Goal: Information Seeking & Learning: Learn about a topic

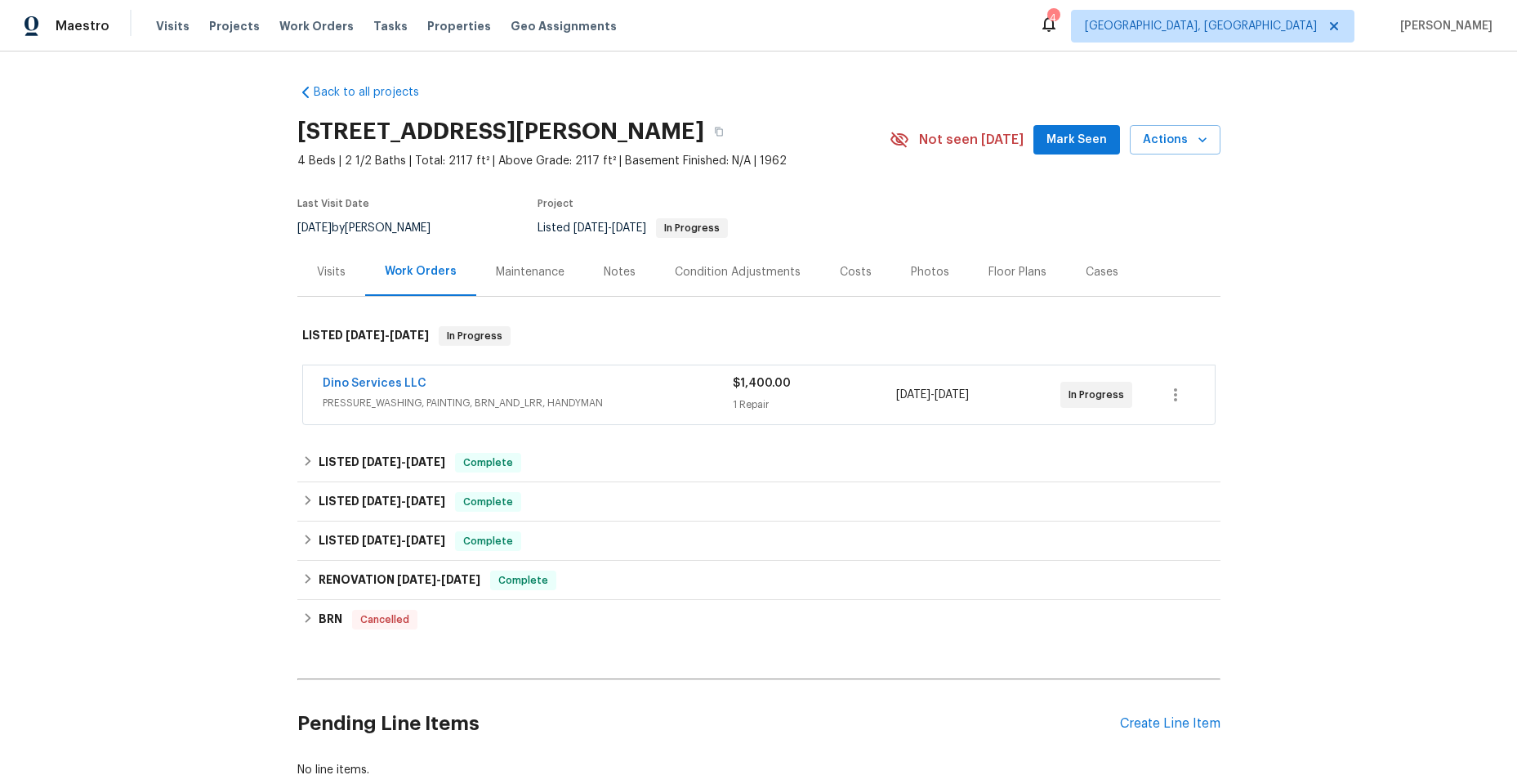
click at [467, 379] on div "Dino Services LLC" at bounding box center [527, 385] width 410 height 20
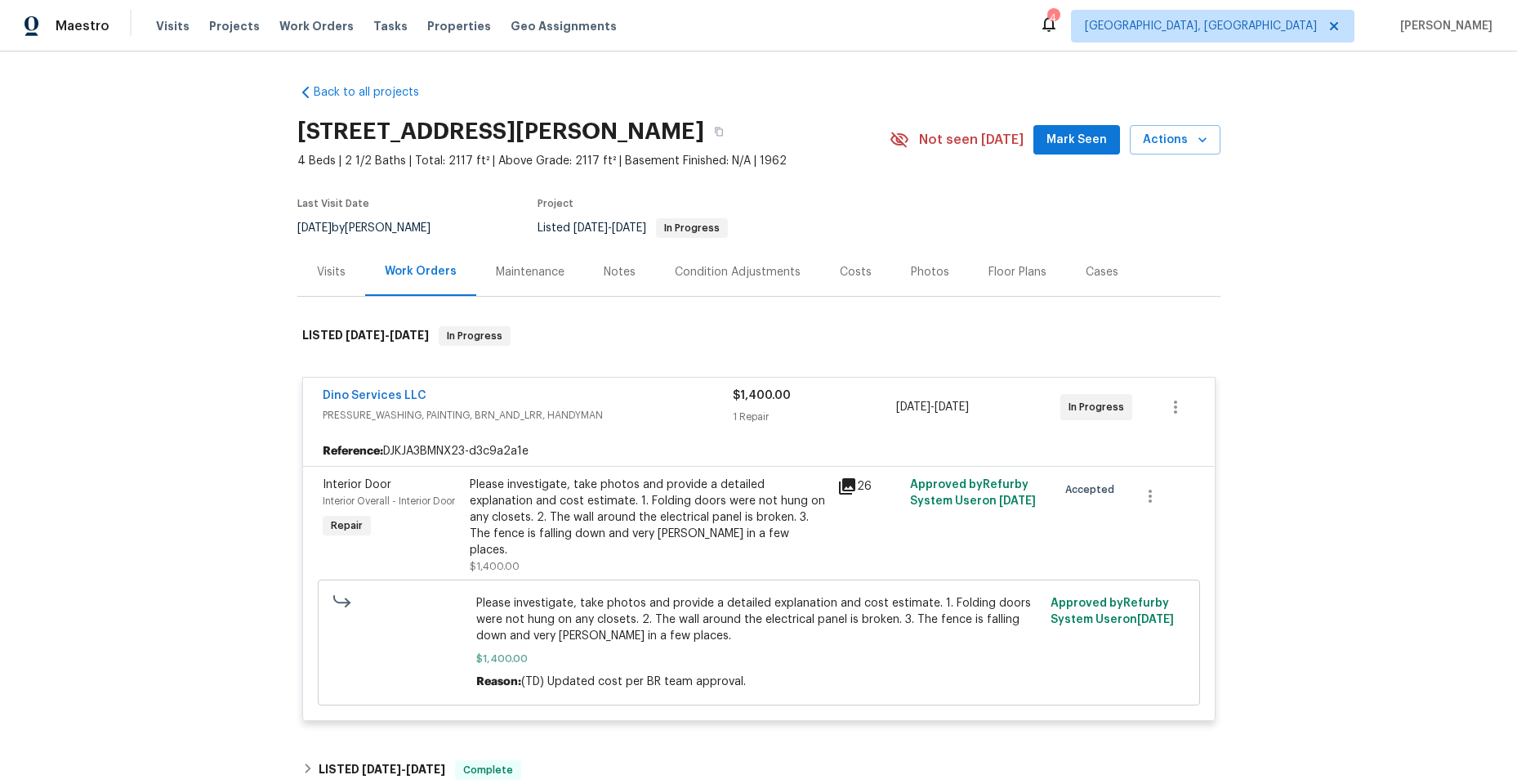
click at [843, 485] on icon at bounding box center [847, 485] width 17 height 17
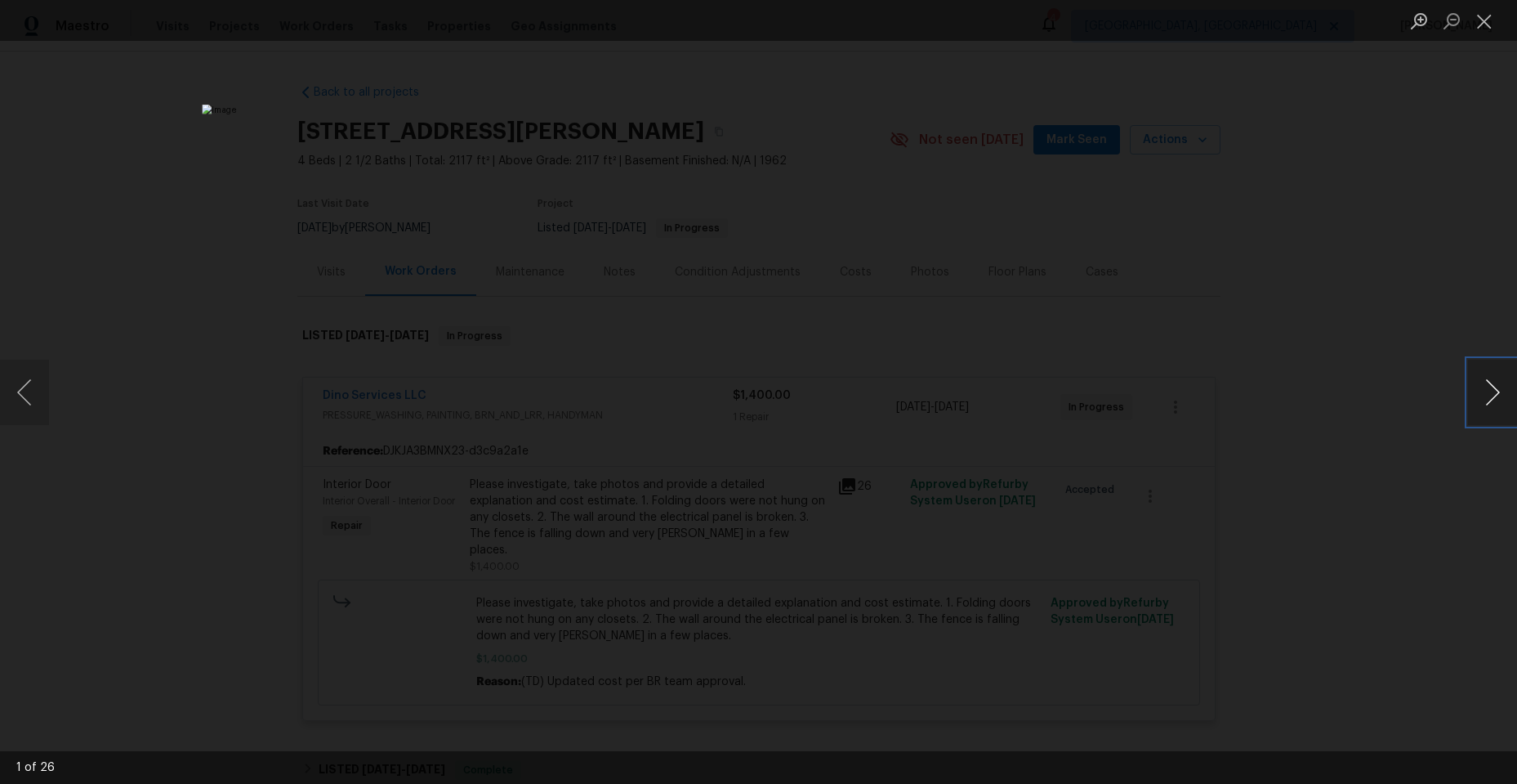
click at [1492, 389] on button "Next image" at bounding box center [1492, 392] width 49 height 66
click at [26, 383] on button "Previous image" at bounding box center [25, 392] width 49 height 66
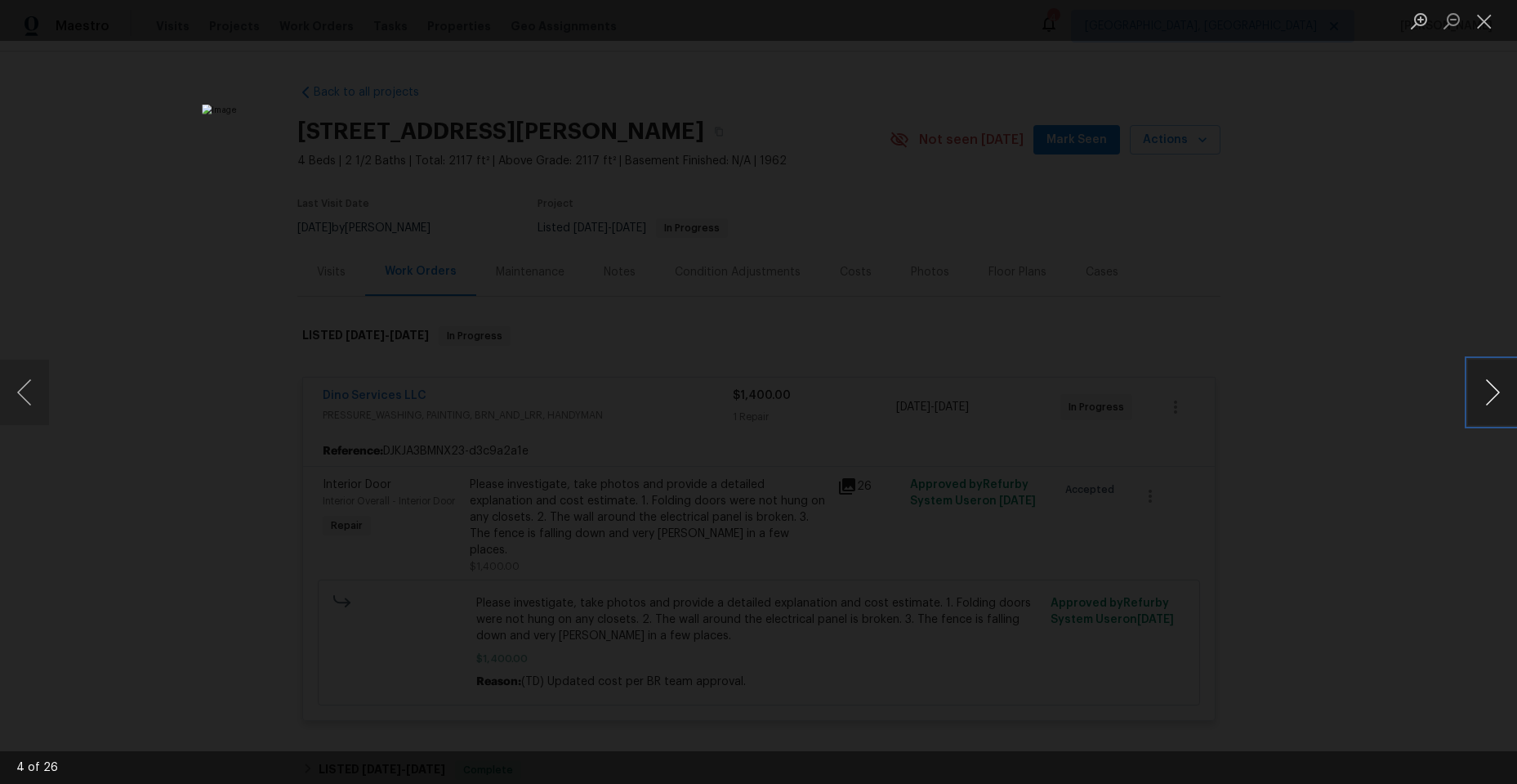
click at [1482, 381] on button "Next image" at bounding box center [1492, 392] width 49 height 66
click at [1480, 379] on button "Next image" at bounding box center [1492, 392] width 49 height 66
click at [1480, 378] on button "Next image" at bounding box center [1492, 392] width 49 height 66
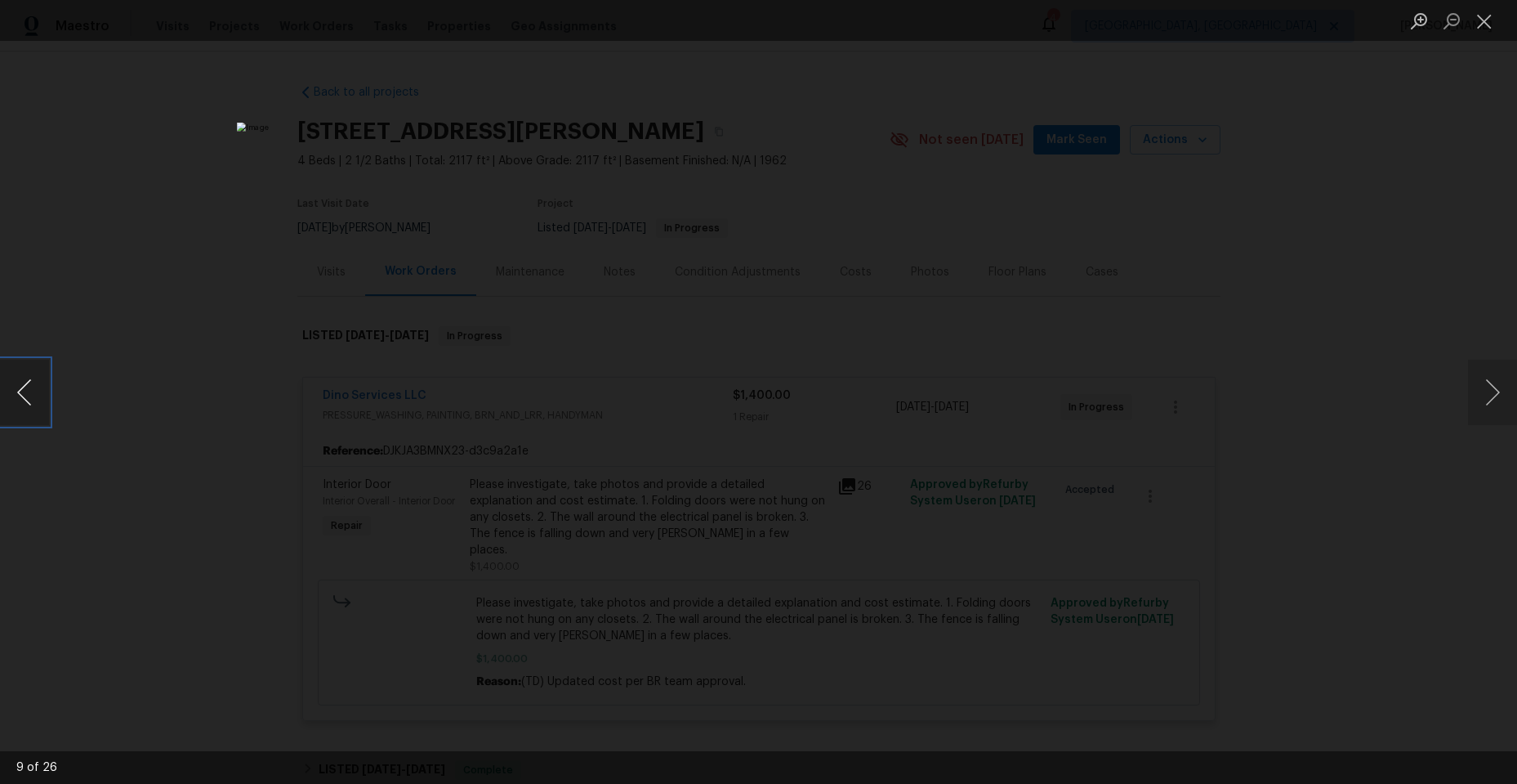
click at [29, 395] on button "Previous image" at bounding box center [25, 392] width 49 height 66
click at [1487, 381] on button "Next image" at bounding box center [1492, 392] width 49 height 66
click at [1487, 380] on button "Next image" at bounding box center [1492, 392] width 49 height 66
click at [1486, 379] on button "Next image" at bounding box center [1492, 392] width 49 height 66
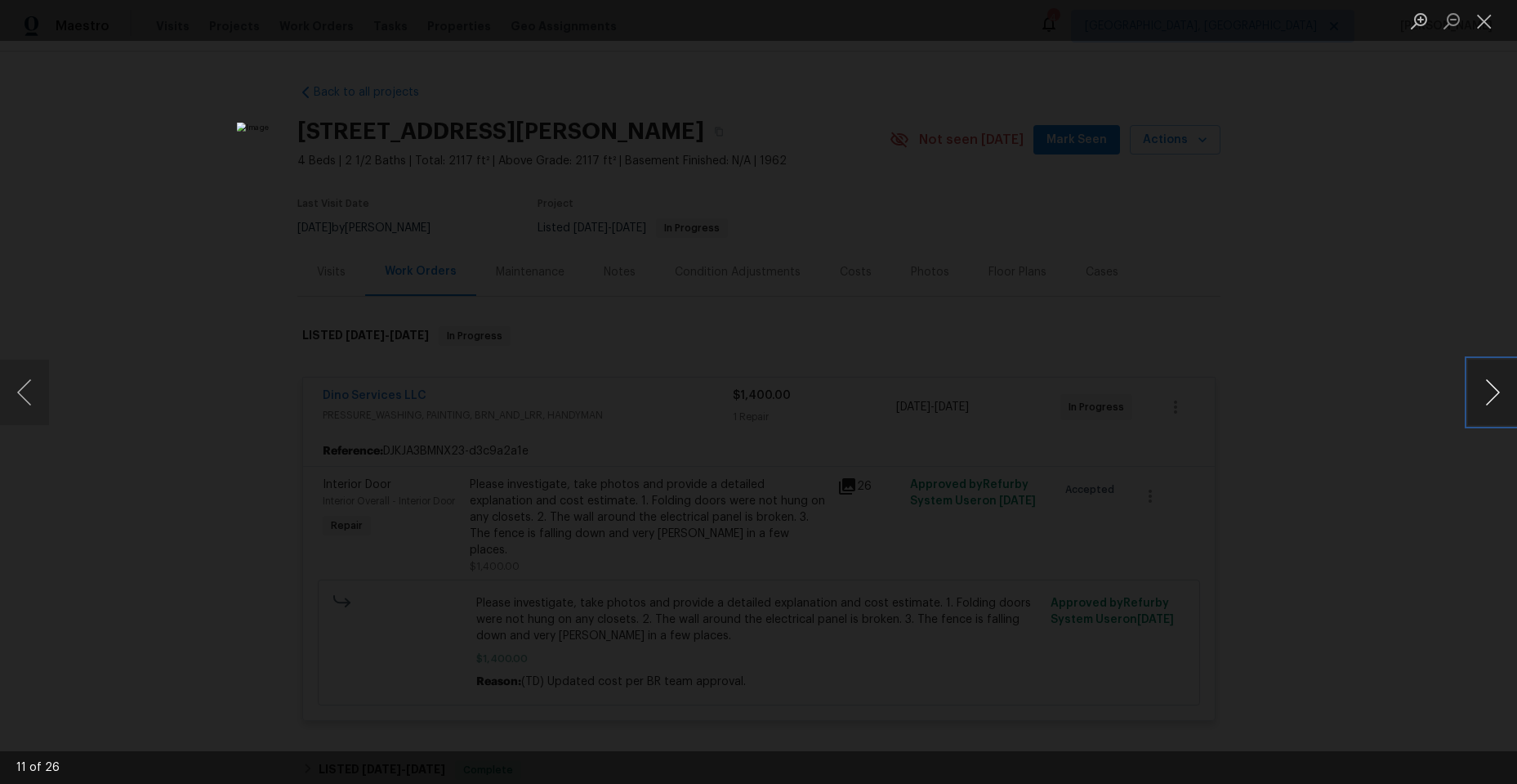
click at [1488, 383] on button "Next image" at bounding box center [1492, 392] width 49 height 66
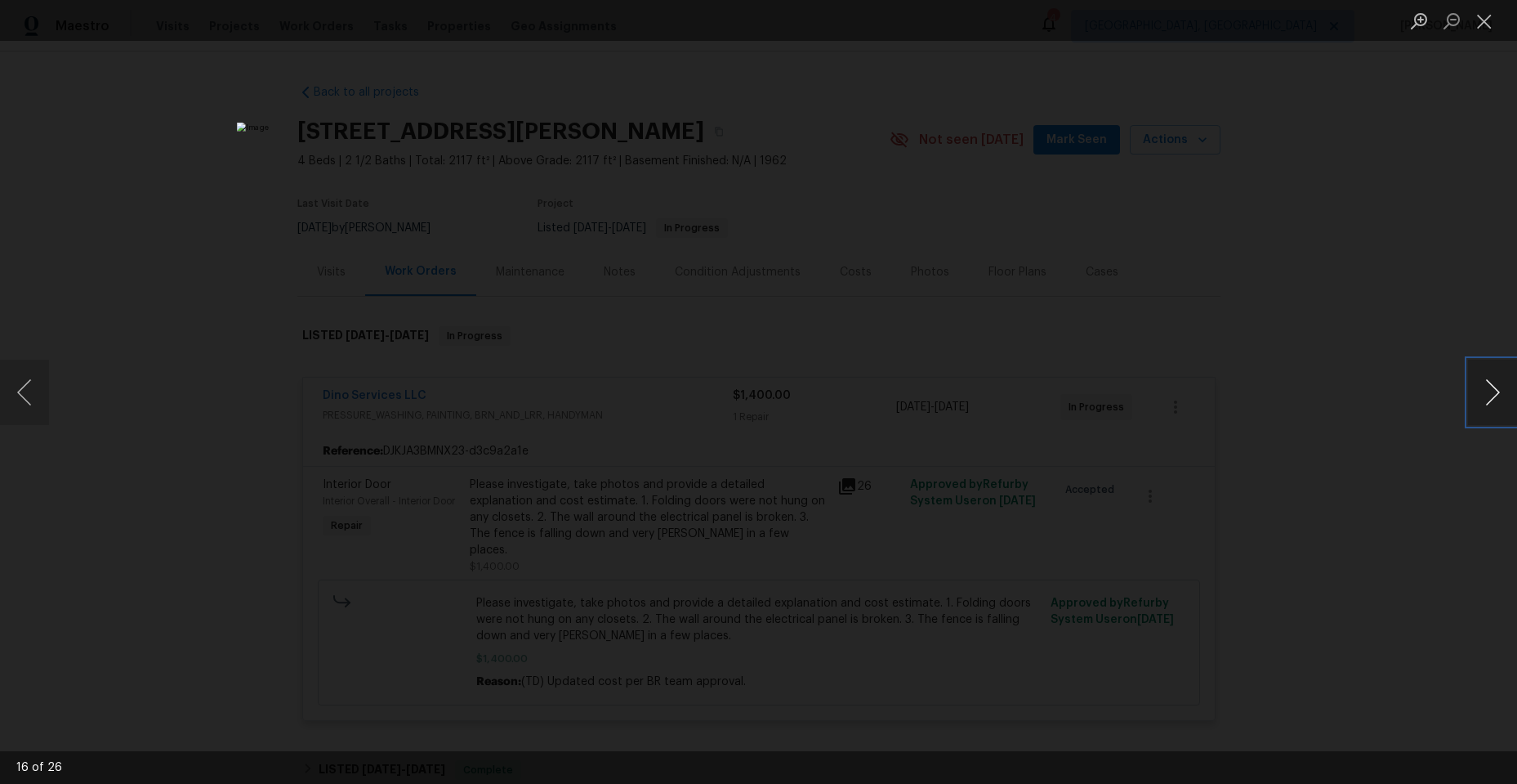
click at [1488, 383] on button "Next image" at bounding box center [1492, 392] width 49 height 66
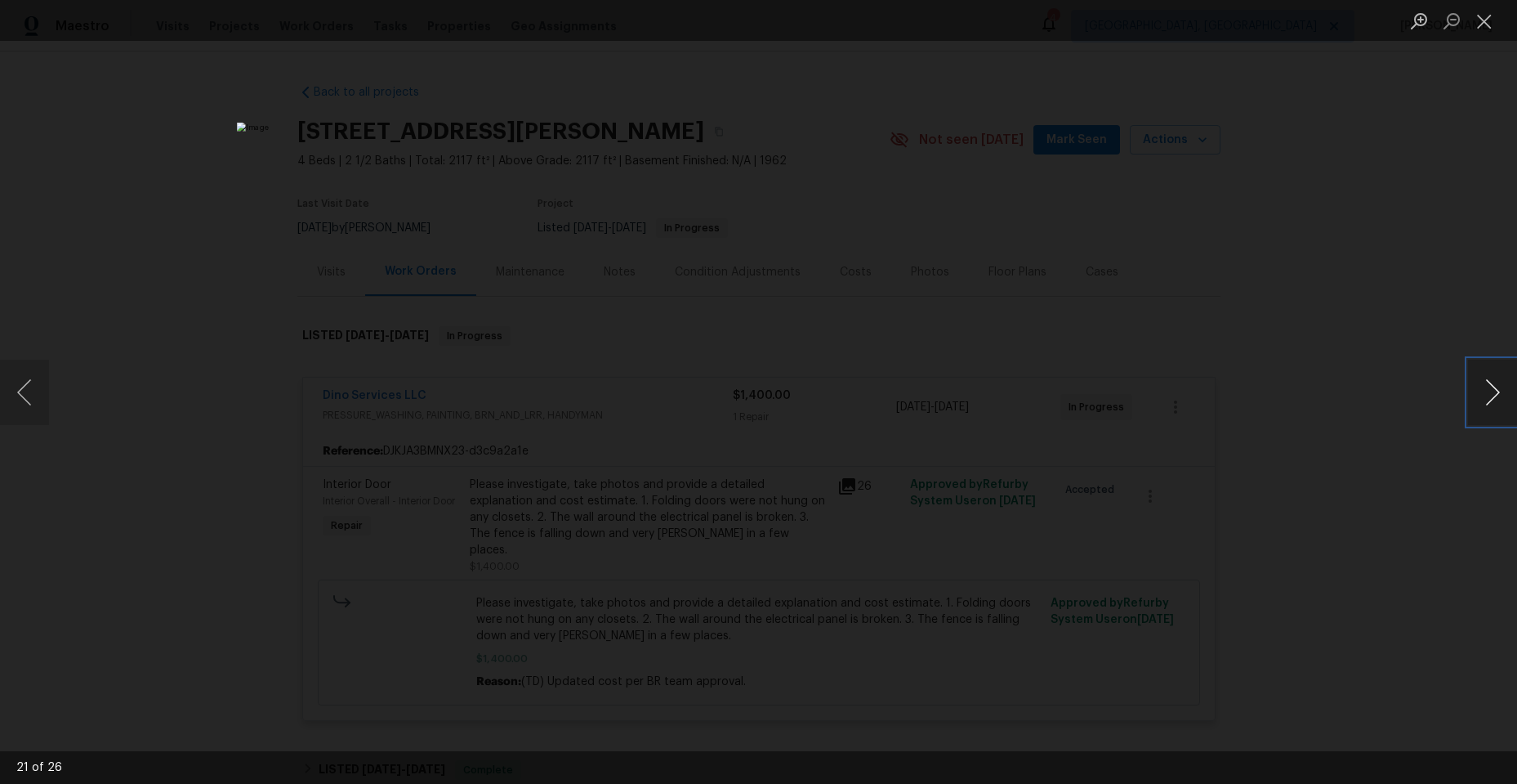
click at [1488, 383] on button "Next image" at bounding box center [1492, 392] width 49 height 66
click at [1488, 22] on button "Close lightbox" at bounding box center [1484, 21] width 32 height 28
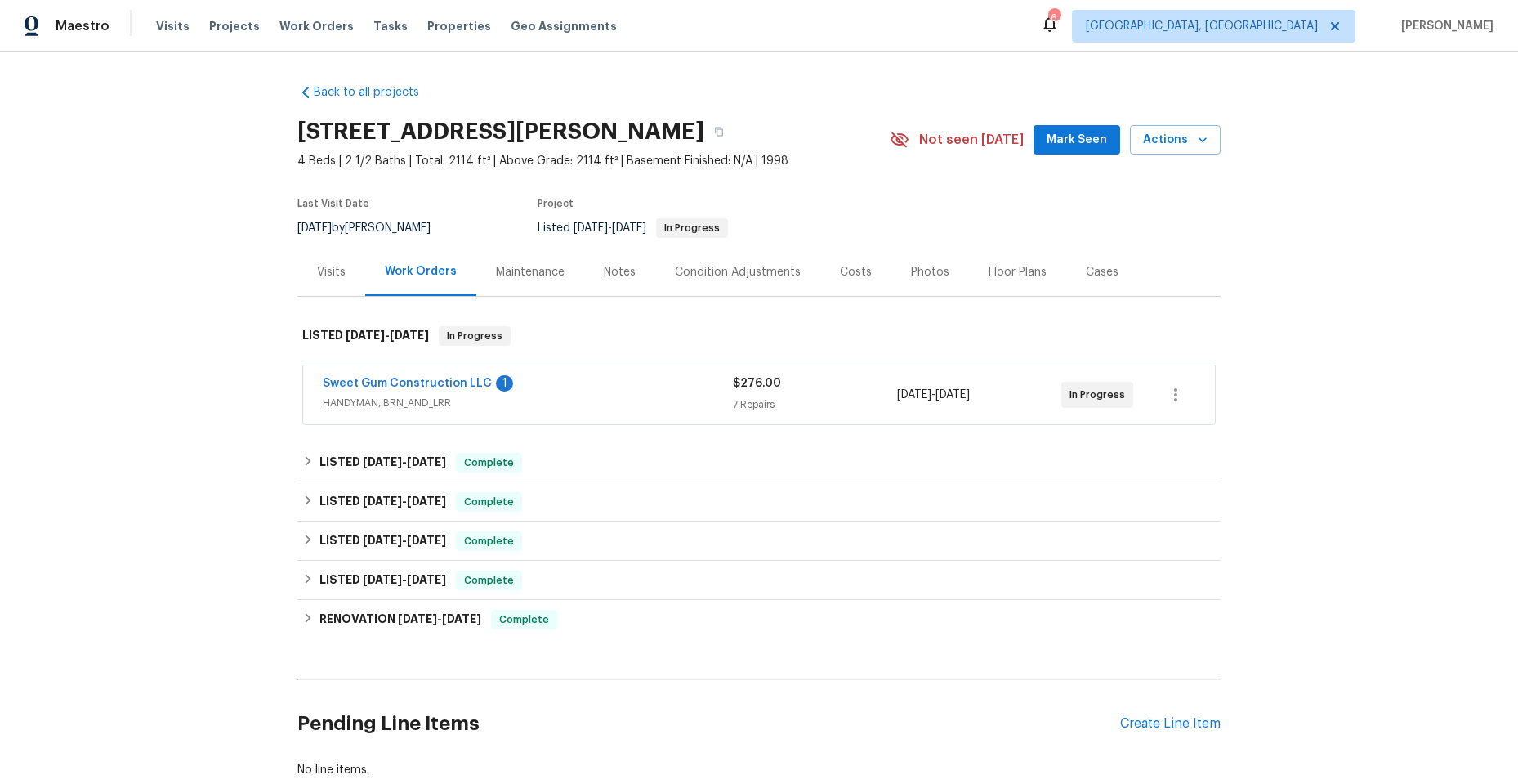
click at [624, 386] on div "Sweet Gum Construction LLC 1" at bounding box center [527, 385] width 410 height 20
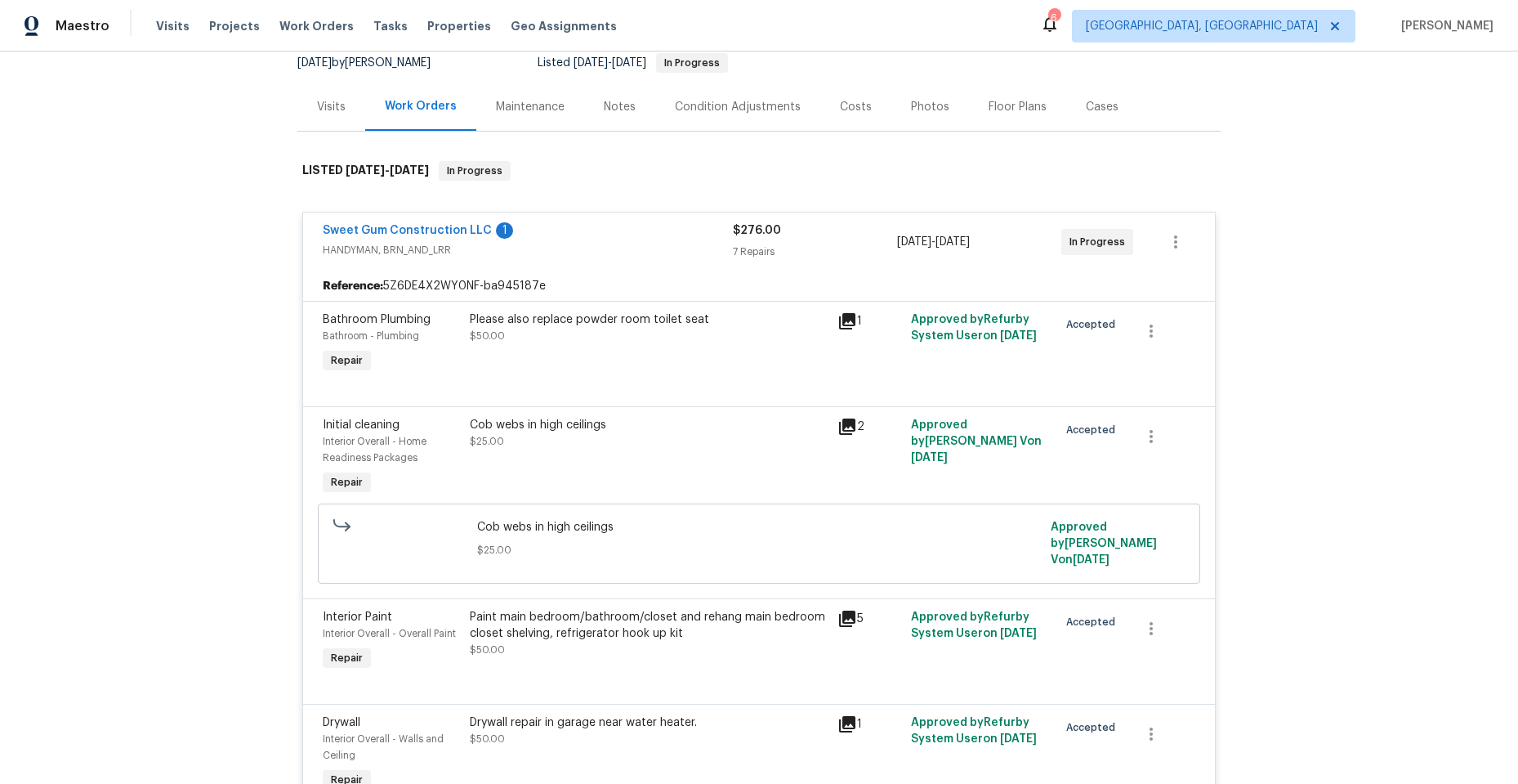
scroll to position [163, 0]
click at [844, 319] on icon at bounding box center [847, 322] width 17 height 17
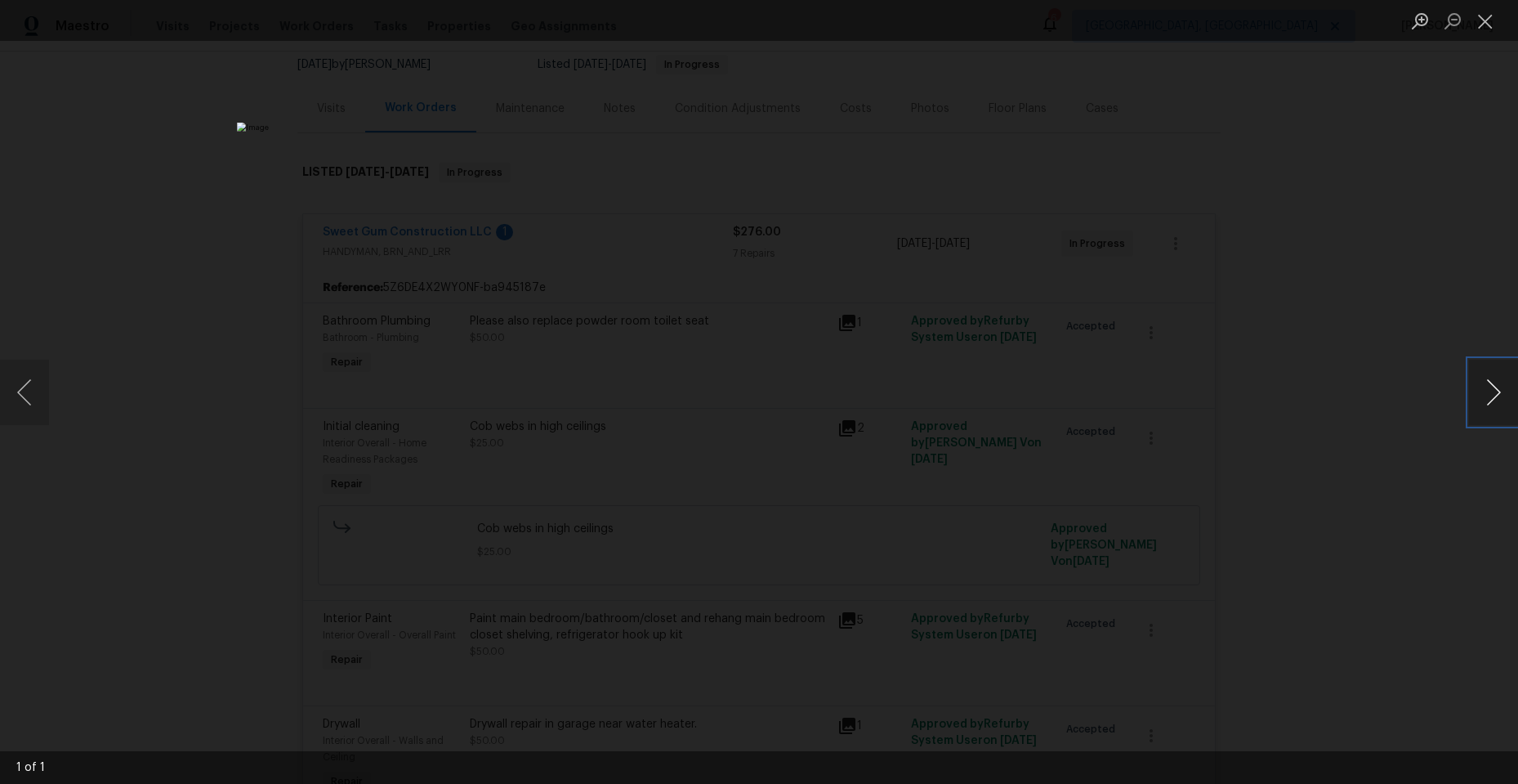
click at [1495, 386] on button "Next image" at bounding box center [1493, 392] width 49 height 66
click at [1496, 386] on button "Next image" at bounding box center [1493, 392] width 49 height 66
click at [1498, 385] on button "Next image" at bounding box center [1493, 392] width 49 height 66
click at [1488, 25] on button "Close lightbox" at bounding box center [1485, 21] width 32 height 28
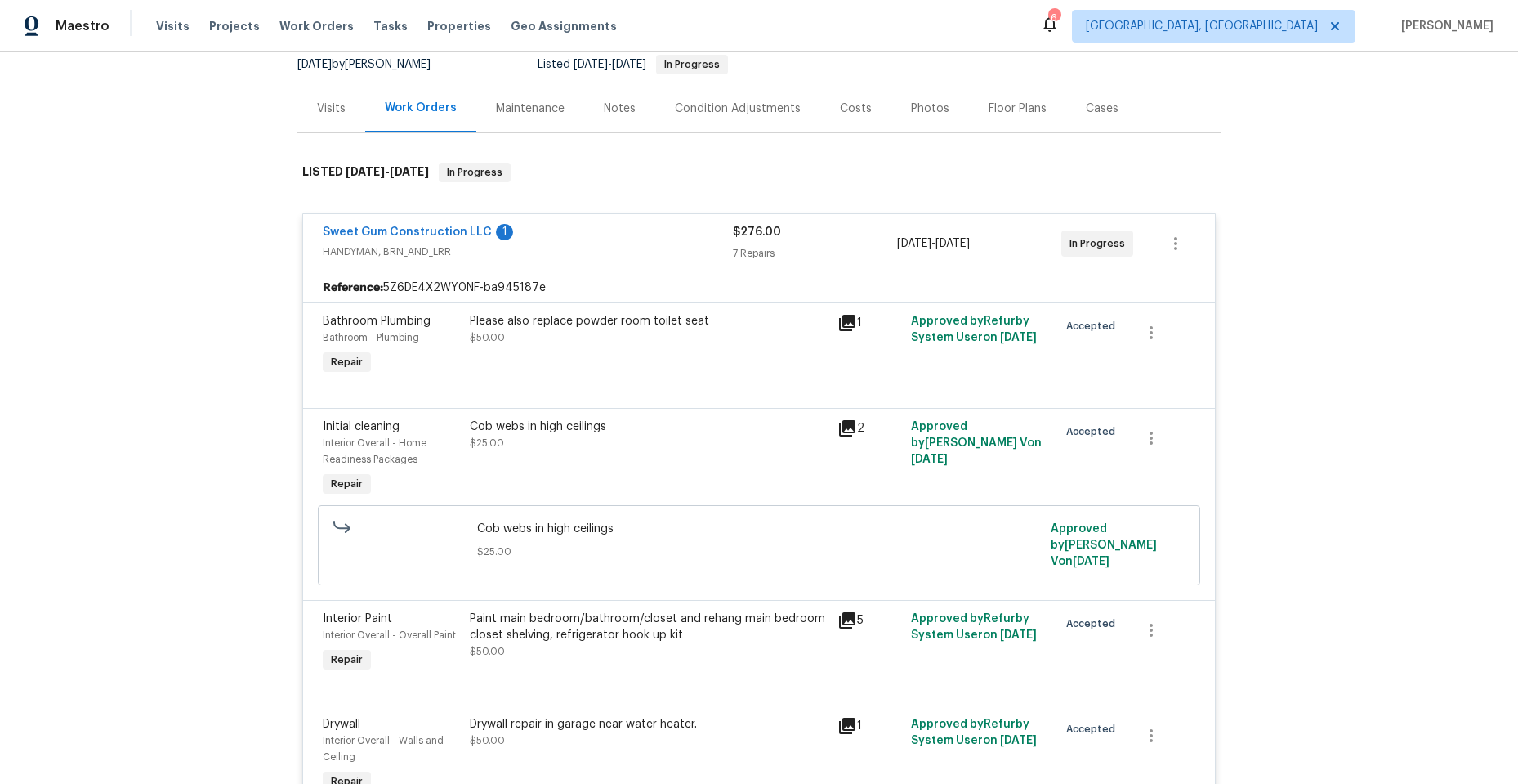
click at [842, 421] on icon at bounding box center [847, 427] width 17 height 17
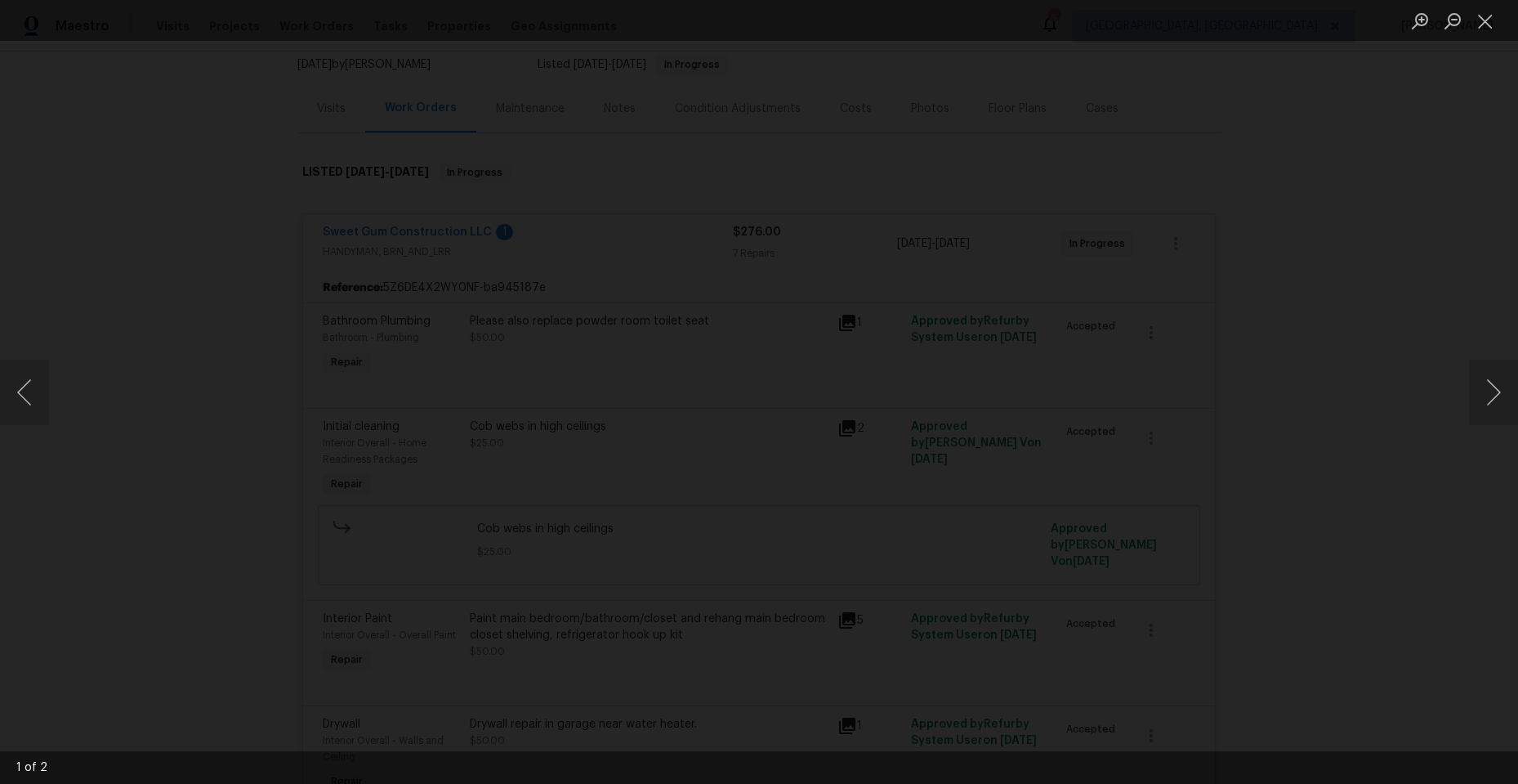
click at [777, 334] on img "Lightbox" at bounding box center [579, 520] width 2099 height 1083
click at [1486, 386] on button "Next image" at bounding box center [1493, 392] width 49 height 66
click at [1495, 383] on button "Next image" at bounding box center [1493, 392] width 49 height 66
click at [1492, 384] on button "Next image" at bounding box center [1493, 392] width 49 height 66
click at [1483, 25] on button "Close lightbox" at bounding box center [1485, 21] width 32 height 28
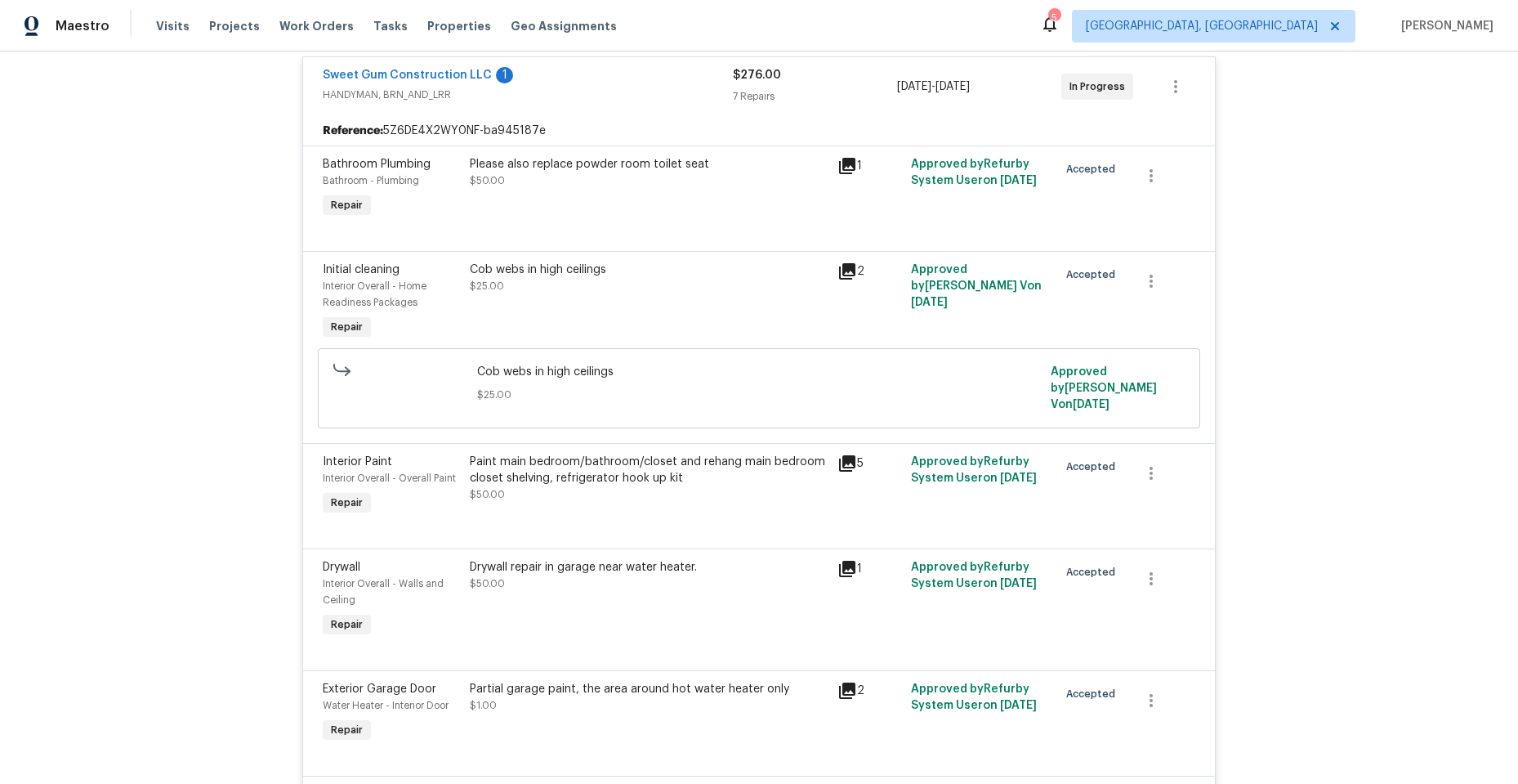
scroll to position [327, 0]
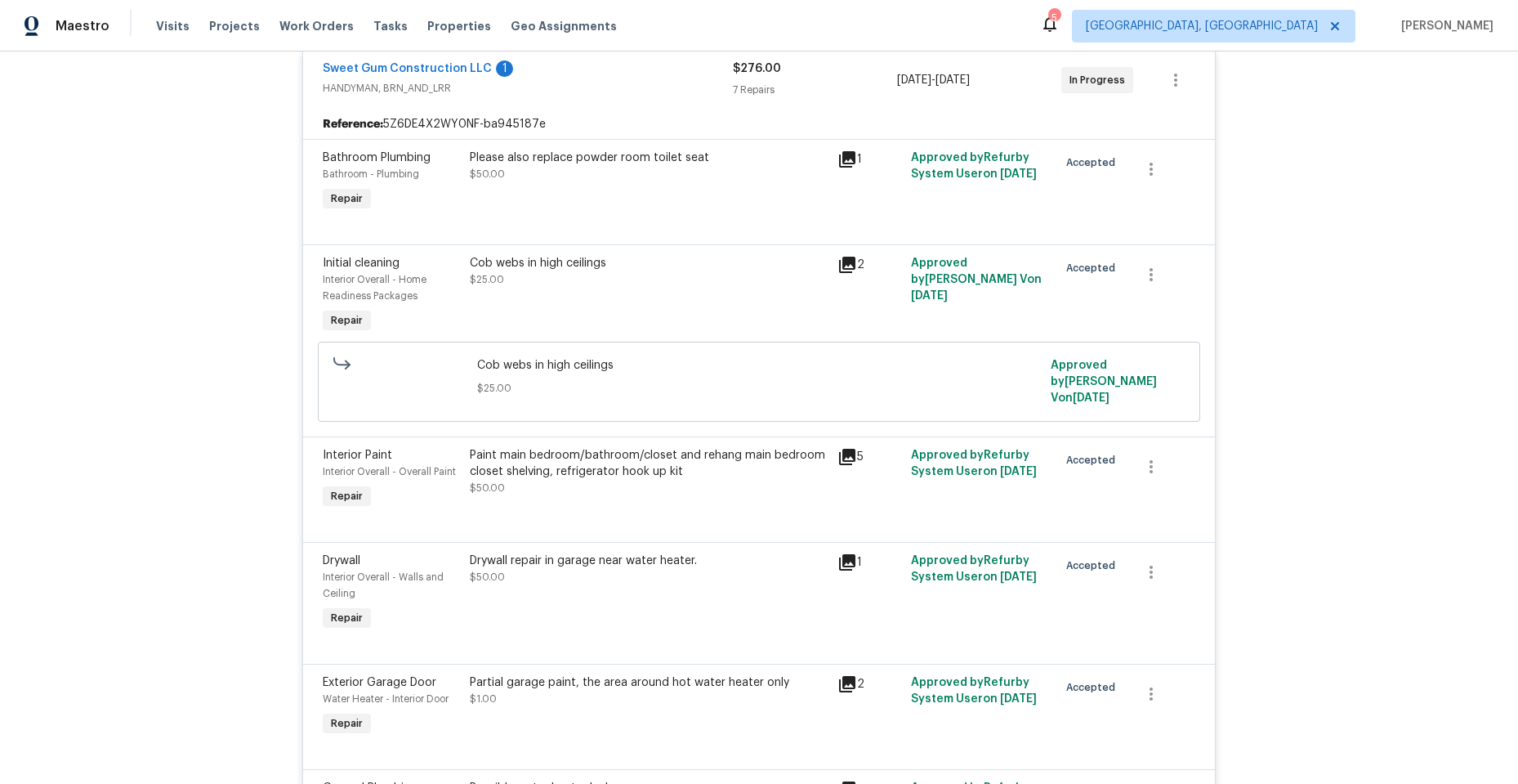
click at [670, 279] on div "Cob webs in high ceilings $25.00" at bounding box center [648, 270] width 358 height 32
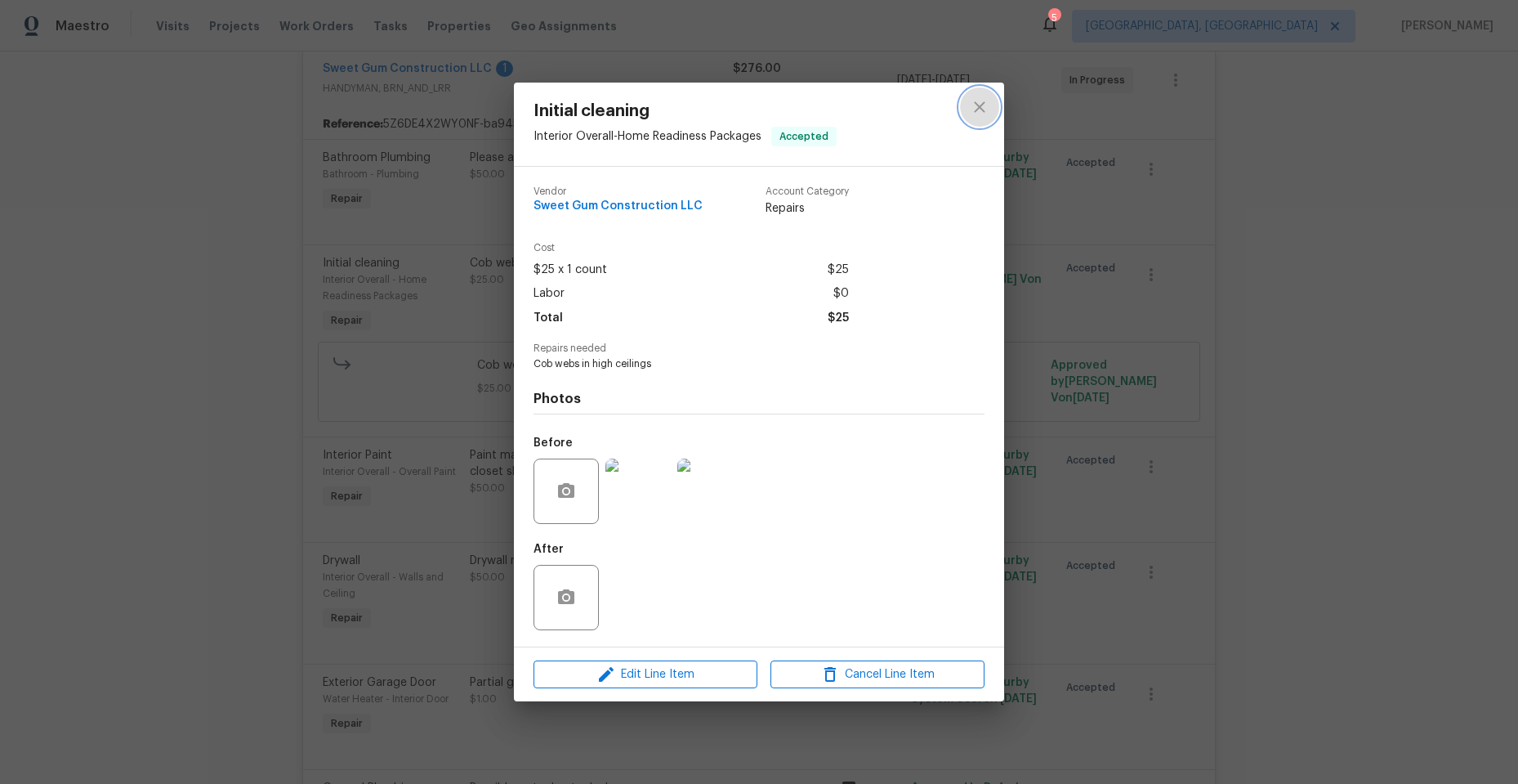
click at [983, 106] on icon "close" at bounding box center [980, 107] width 20 height 20
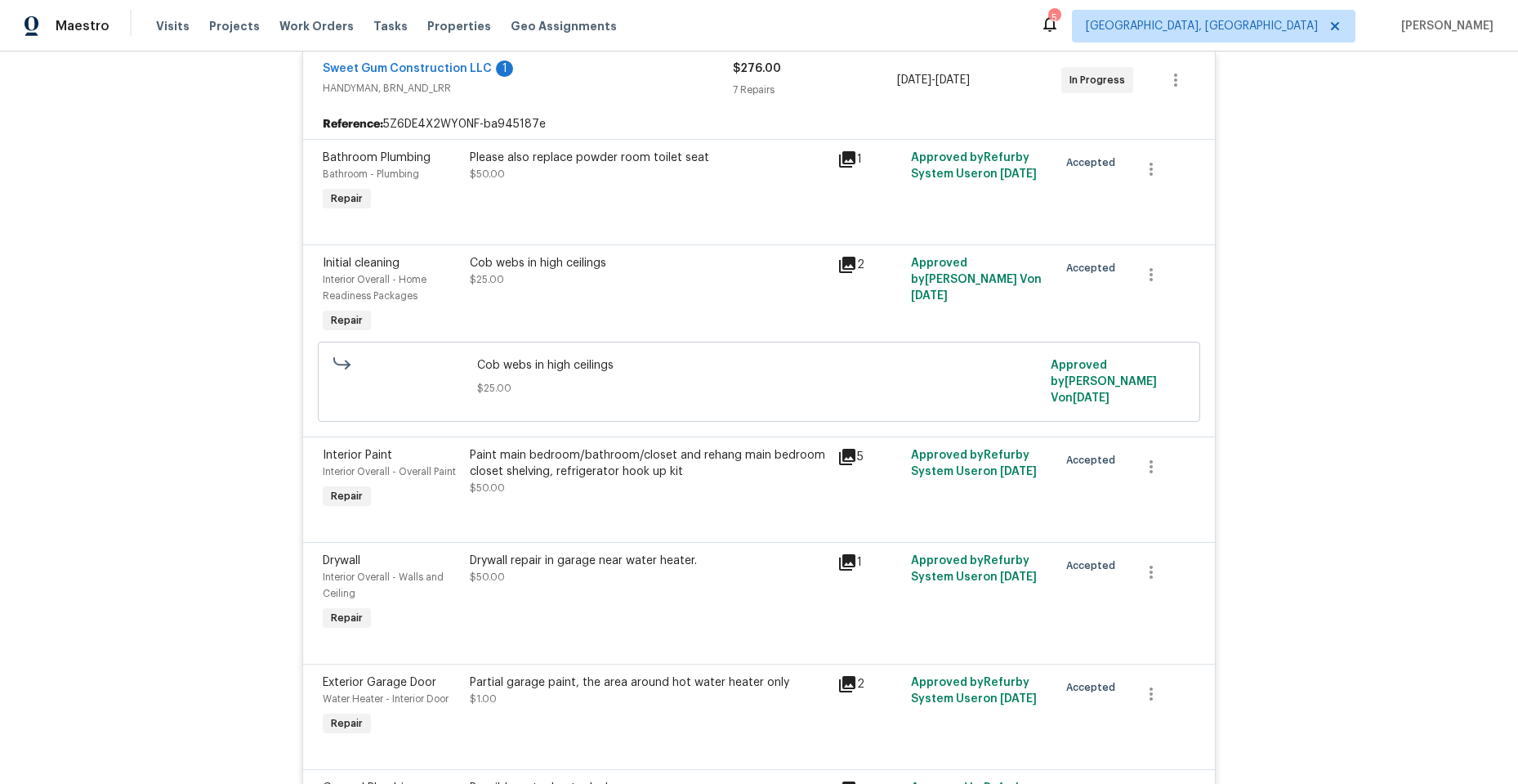
click at [839, 454] on icon at bounding box center [847, 457] width 17 height 17
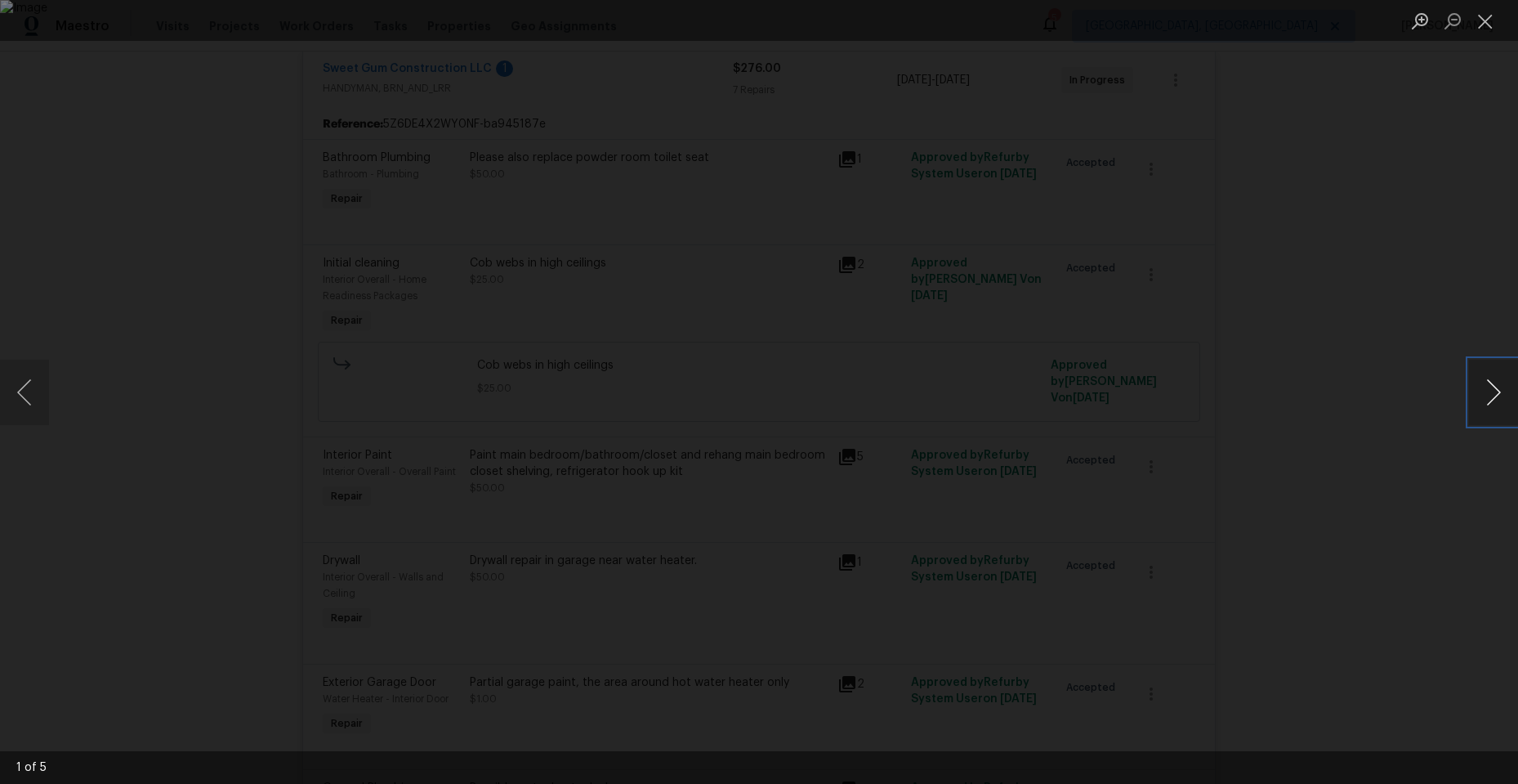
click at [1487, 381] on button "Next image" at bounding box center [1493, 392] width 49 height 66
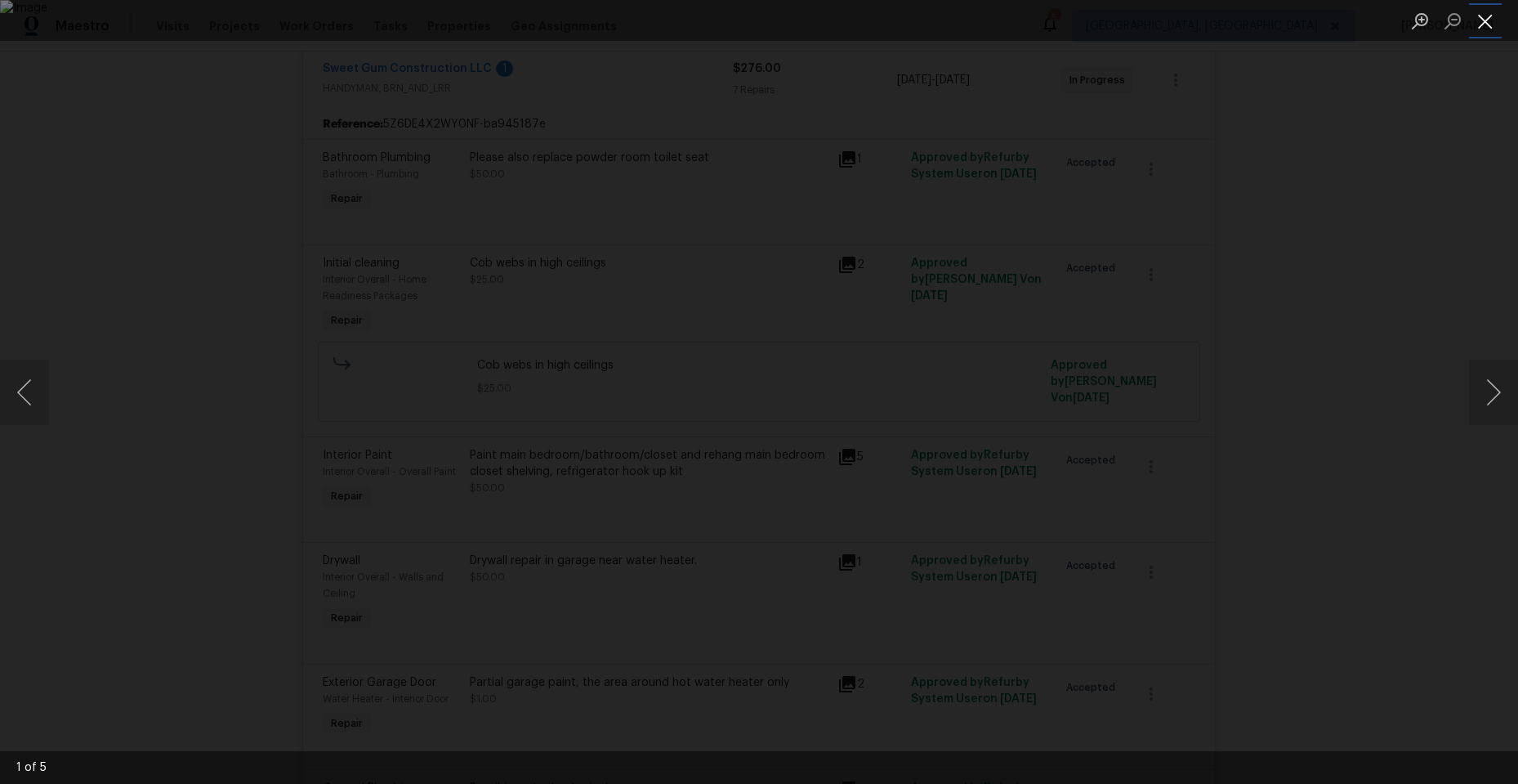
click at [1478, 15] on button "Close lightbox" at bounding box center [1485, 21] width 32 height 28
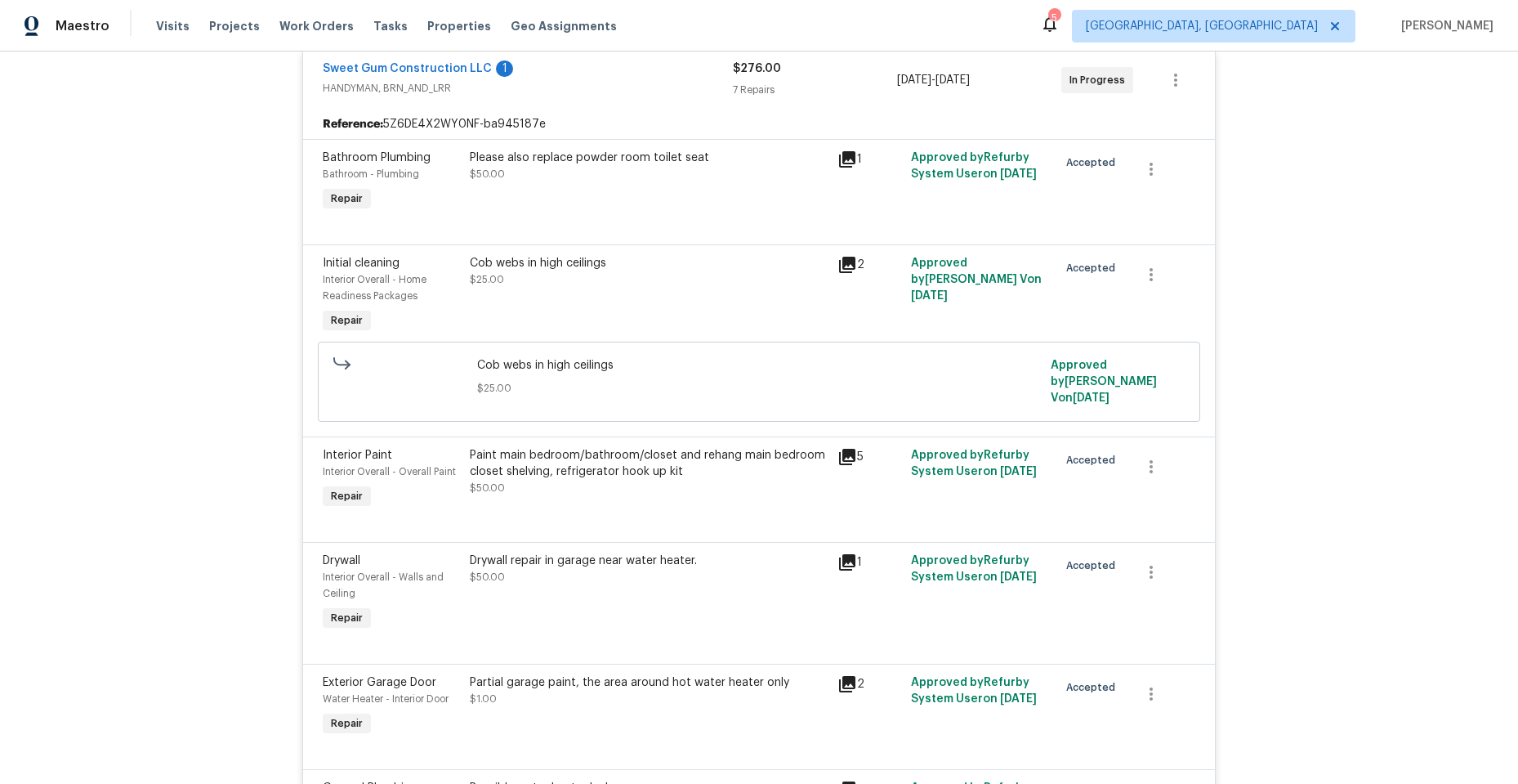
click at [841, 559] on icon at bounding box center [847, 562] width 17 height 17
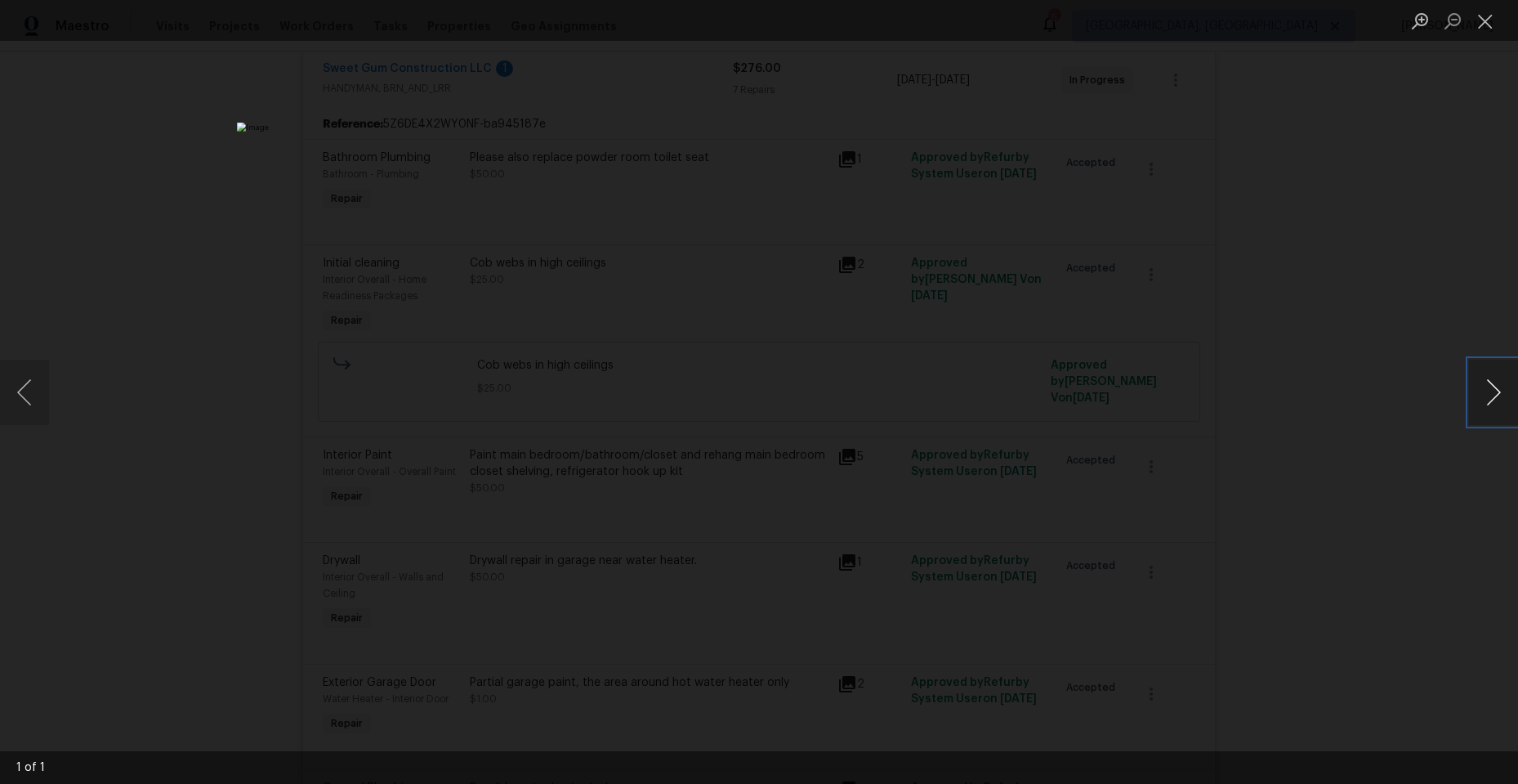
click at [1490, 389] on button "Next image" at bounding box center [1493, 392] width 49 height 66
click at [1495, 400] on button "Next image" at bounding box center [1493, 392] width 49 height 66
click at [1486, 14] on button "Close lightbox" at bounding box center [1485, 21] width 32 height 28
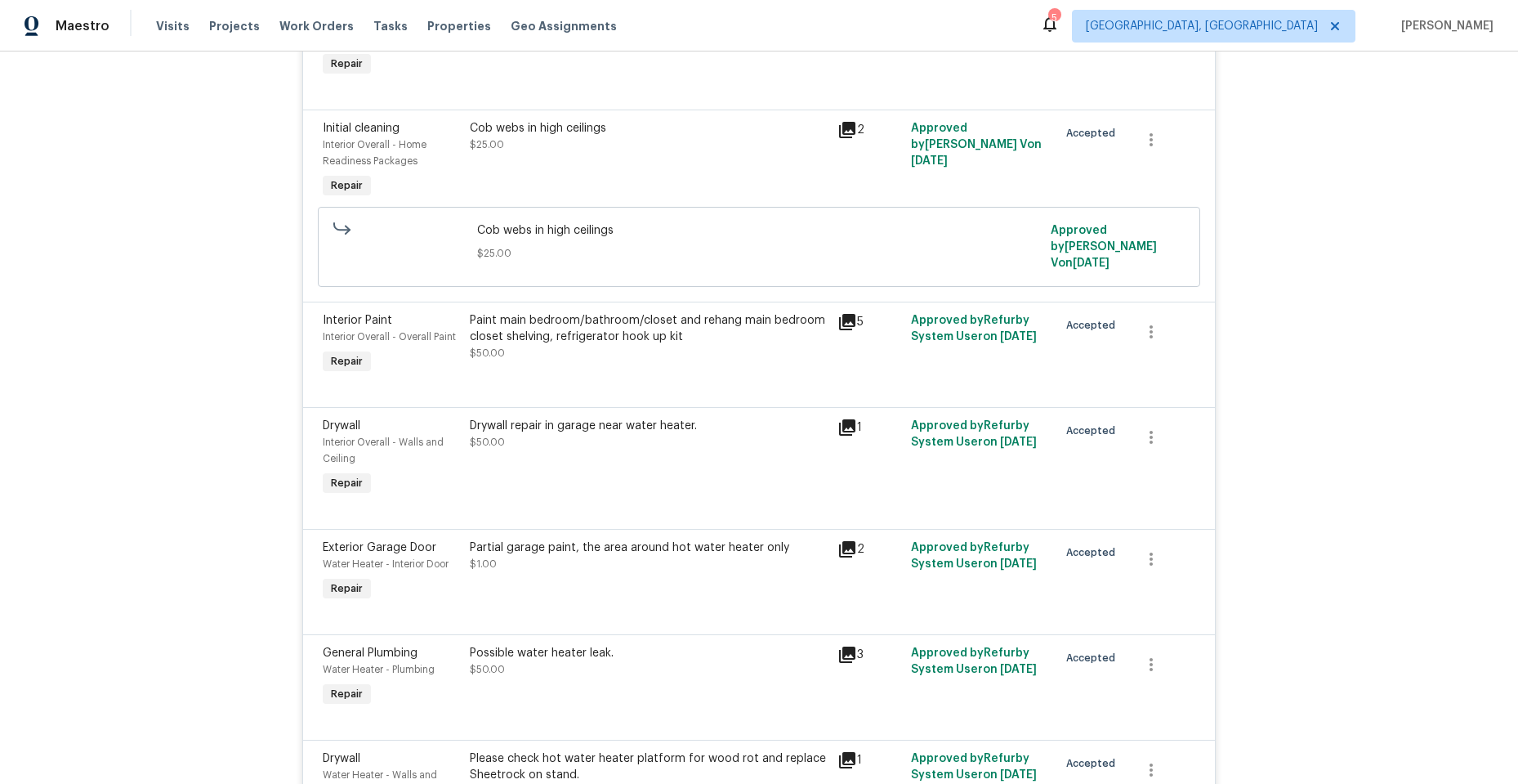
scroll to position [490, 0]
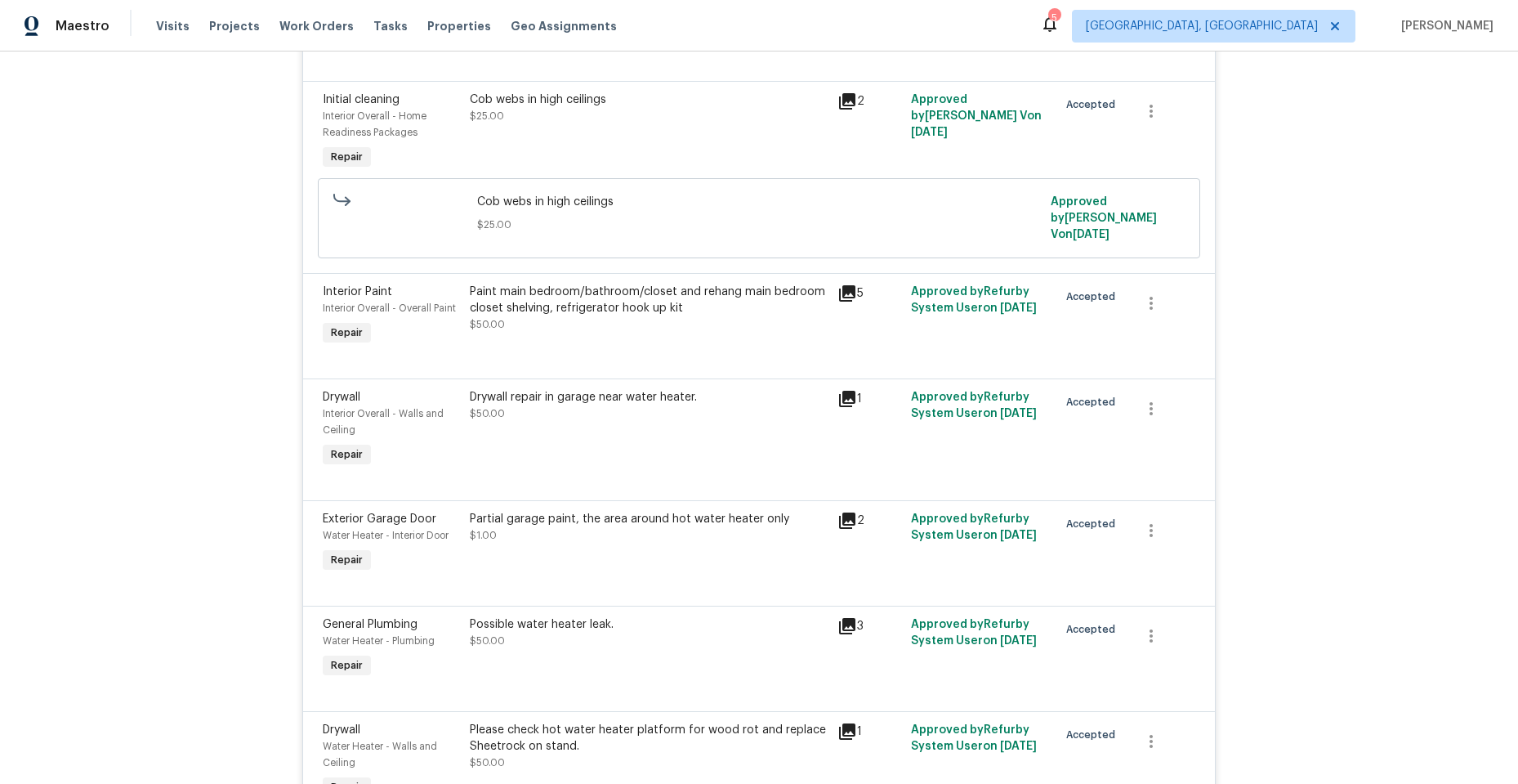
click at [839, 400] on icon at bounding box center [847, 399] width 17 height 17
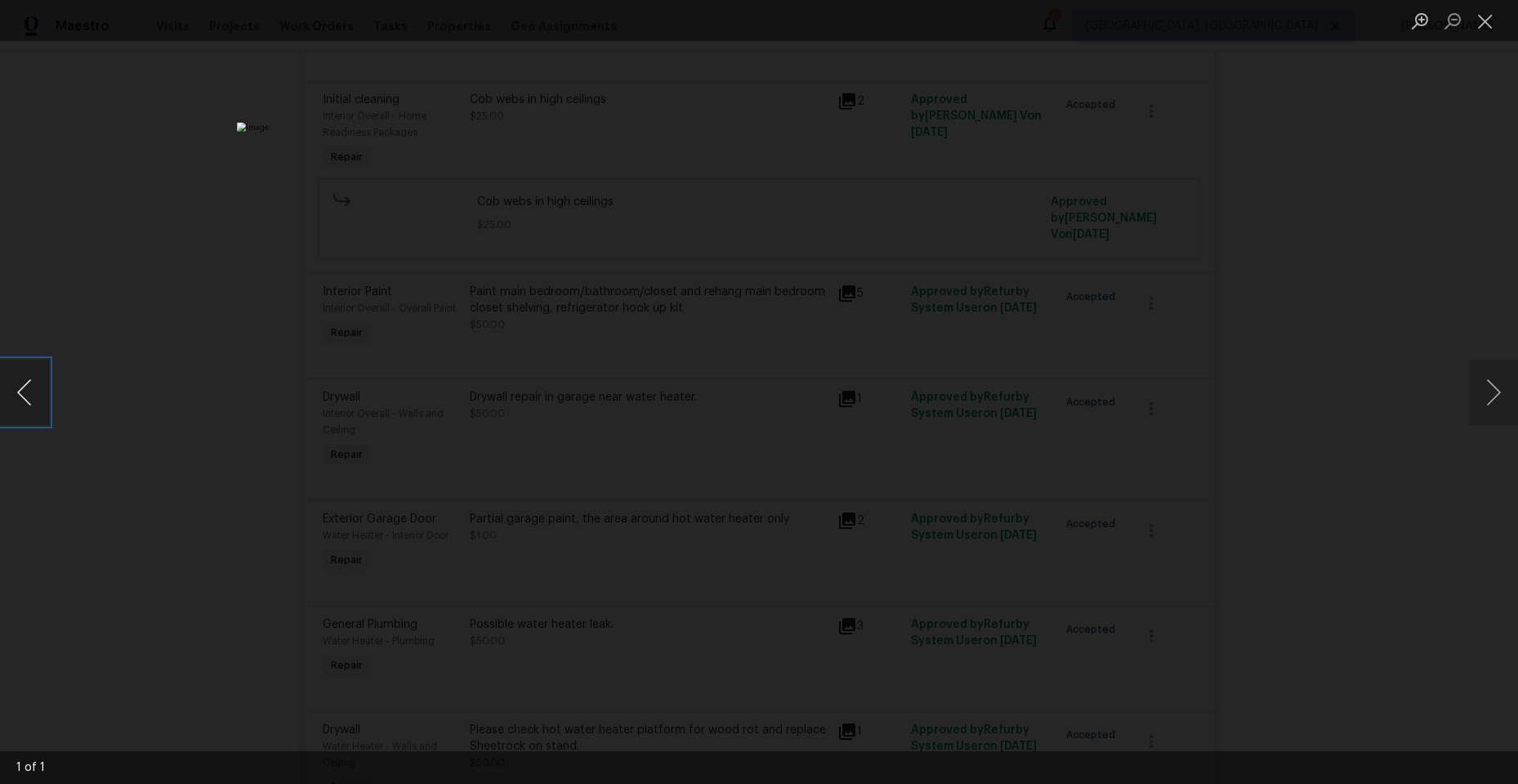
click at [27, 395] on button "Previous image" at bounding box center [25, 392] width 49 height 66
click at [1483, 24] on button "Close lightbox" at bounding box center [1485, 21] width 32 height 28
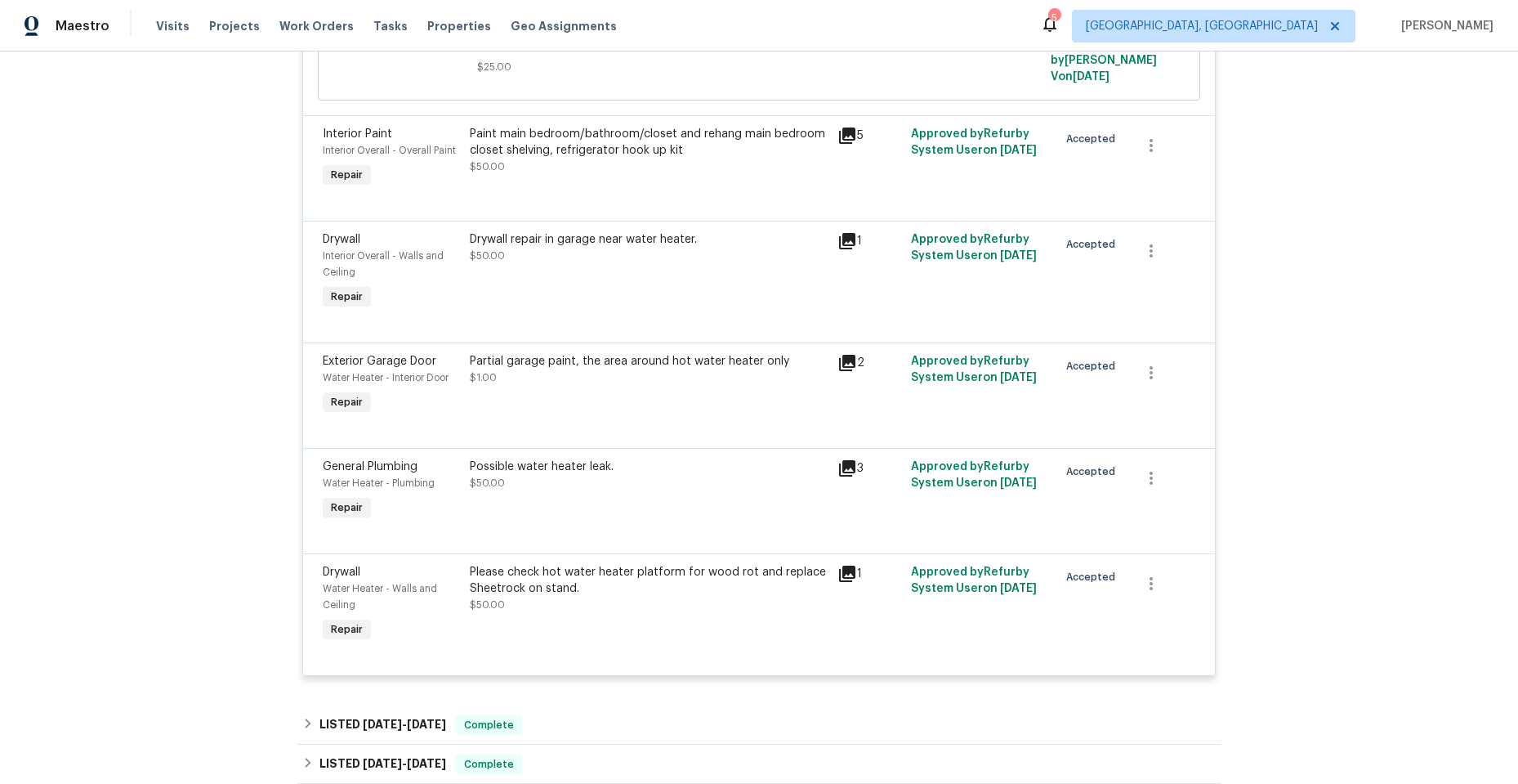
scroll to position [653, 0]
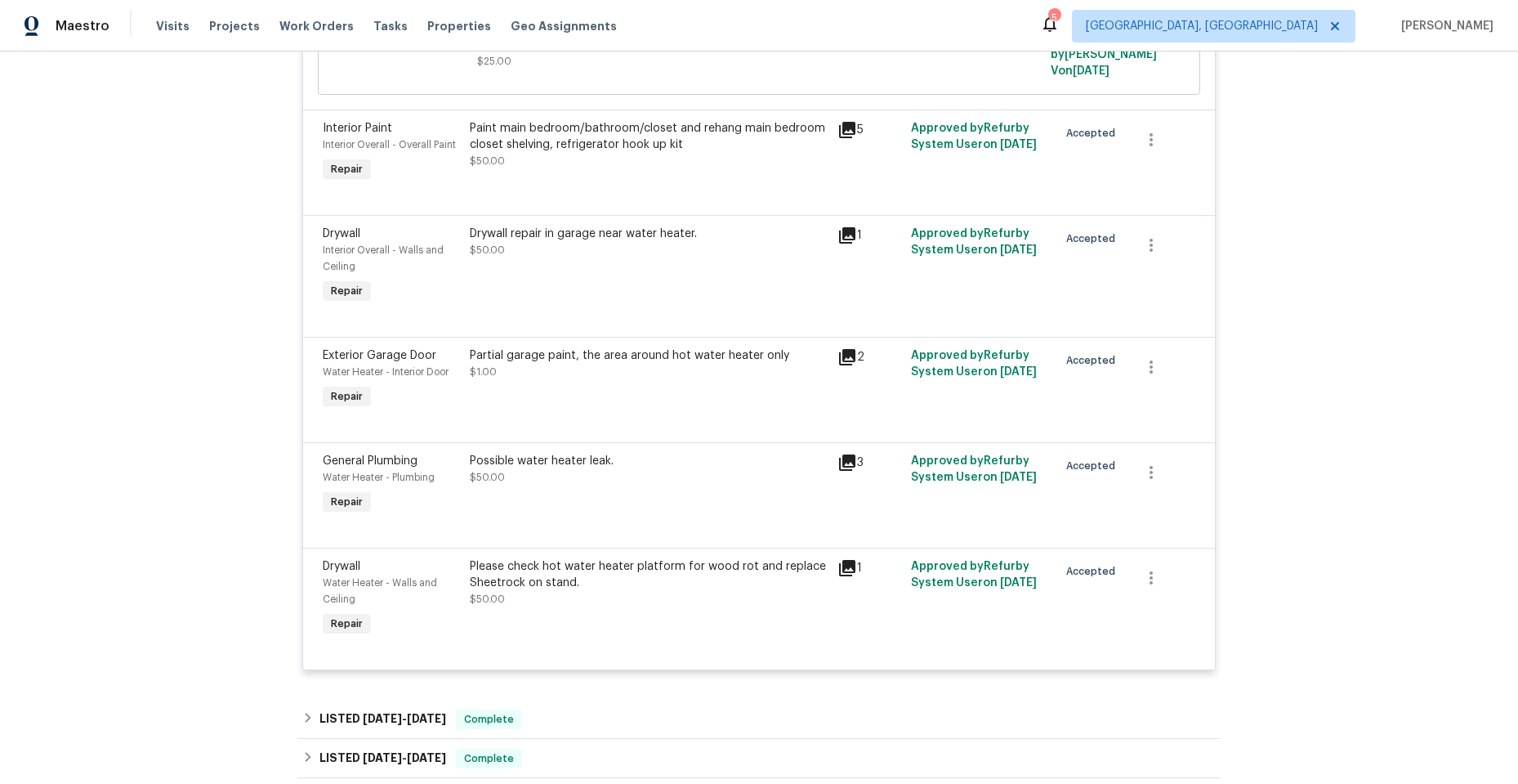
click at [841, 356] on icon at bounding box center [847, 357] width 17 height 17
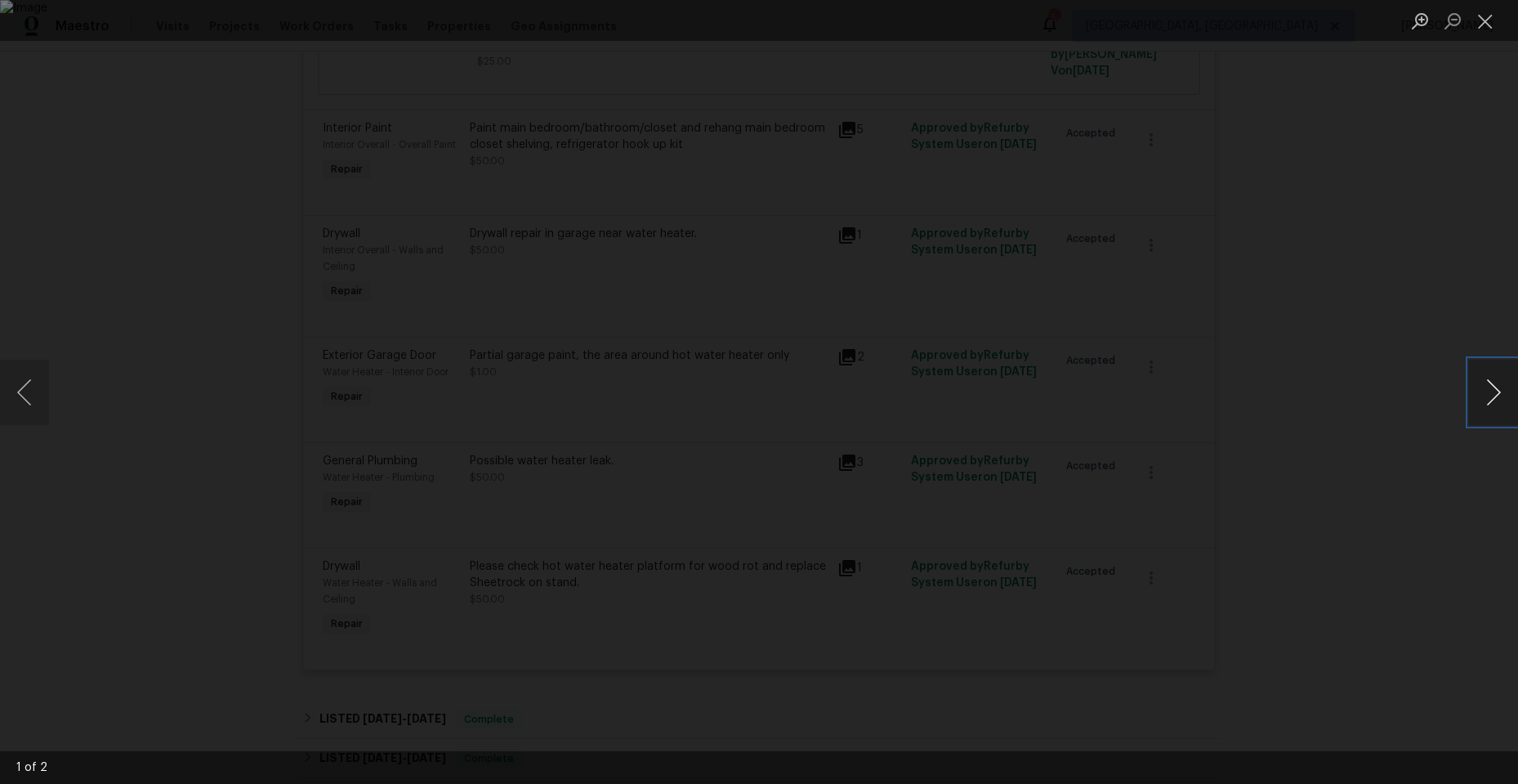
click at [1487, 391] on button "Next image" at bounding box center [1493, 392] width 49 height 66
click at [1486, 390] on button "Next image" at bounding box center [1493, 392] width 49 height 66
click at [29, 390] on button "Previous image" at bounding box center [25, 392] width 49 height 66
click at [1483, 22] on button "Close lightbox" at bounding box center [1485, 21] width 32 height 28
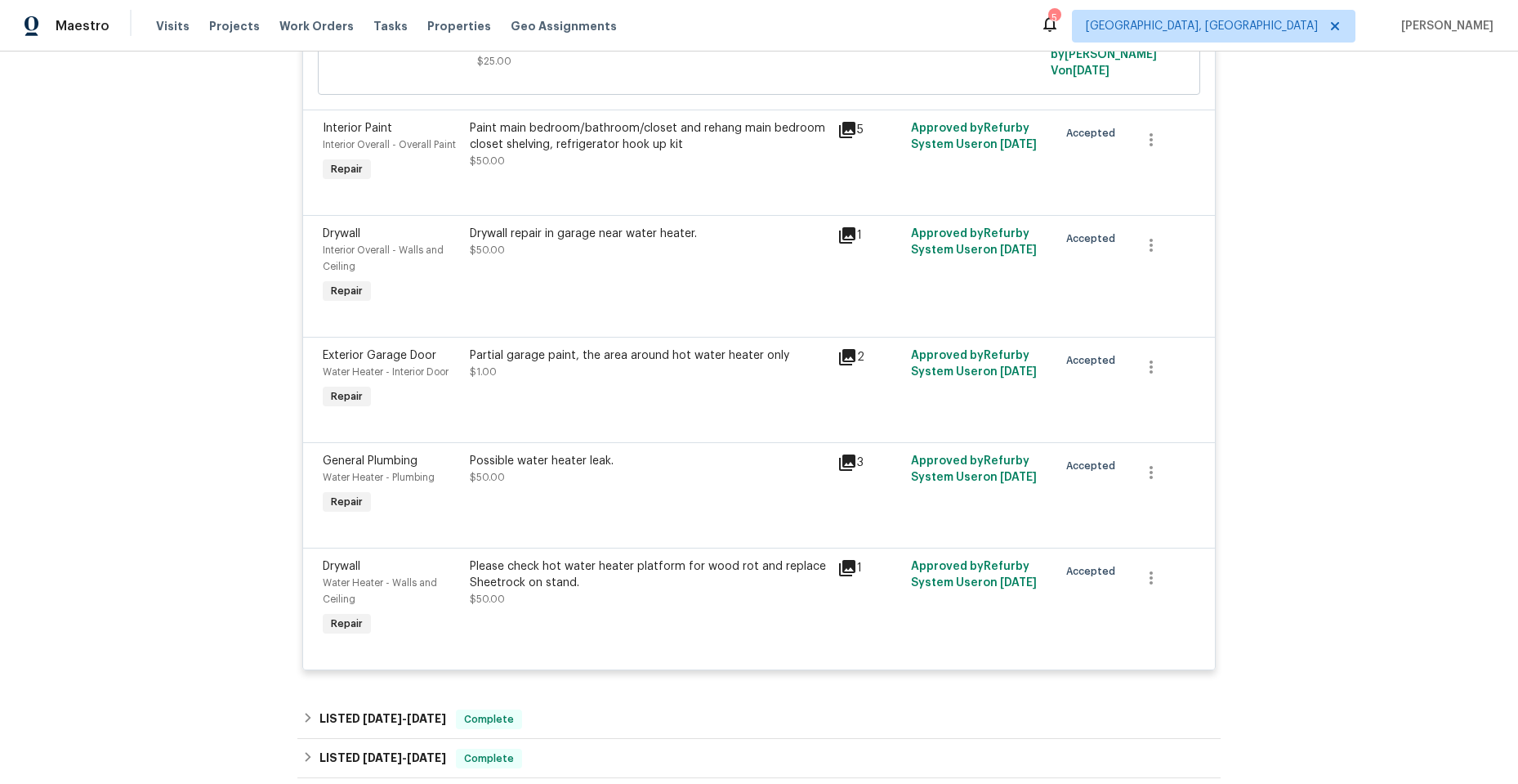
click at [845, 458] on icon at bounding box center [847, 462] width 17 height 17
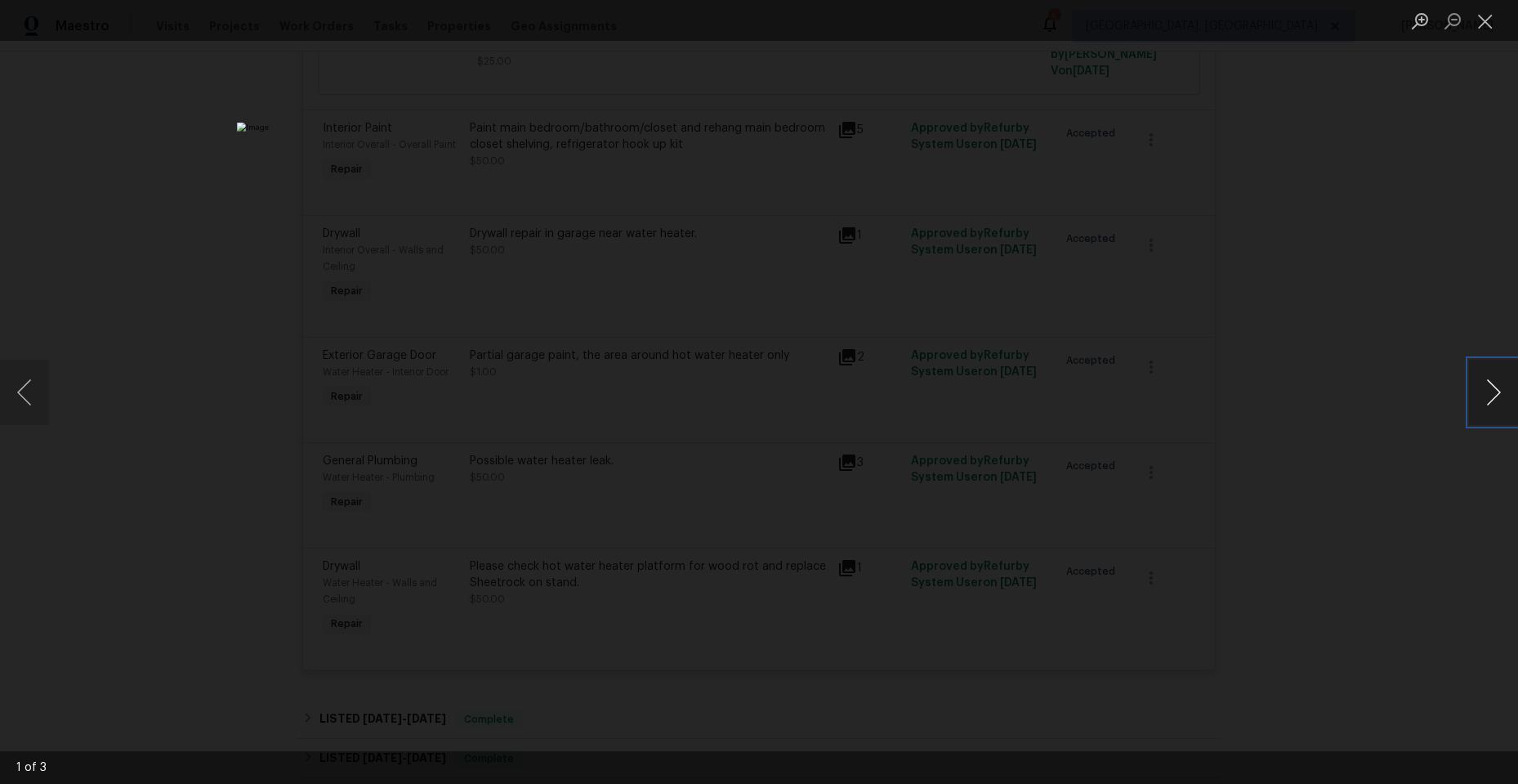
click at [1489, 391] on button "Next image" at bounding box center [1493, 392] width 49 height 66
click at [1488, 390] on button "Next image" at bounding box center [1493, 392] width 49 height 66
click at [1490, 22] on button "Close lightbox" at bounding box center [1485, 21] width 32 height 28
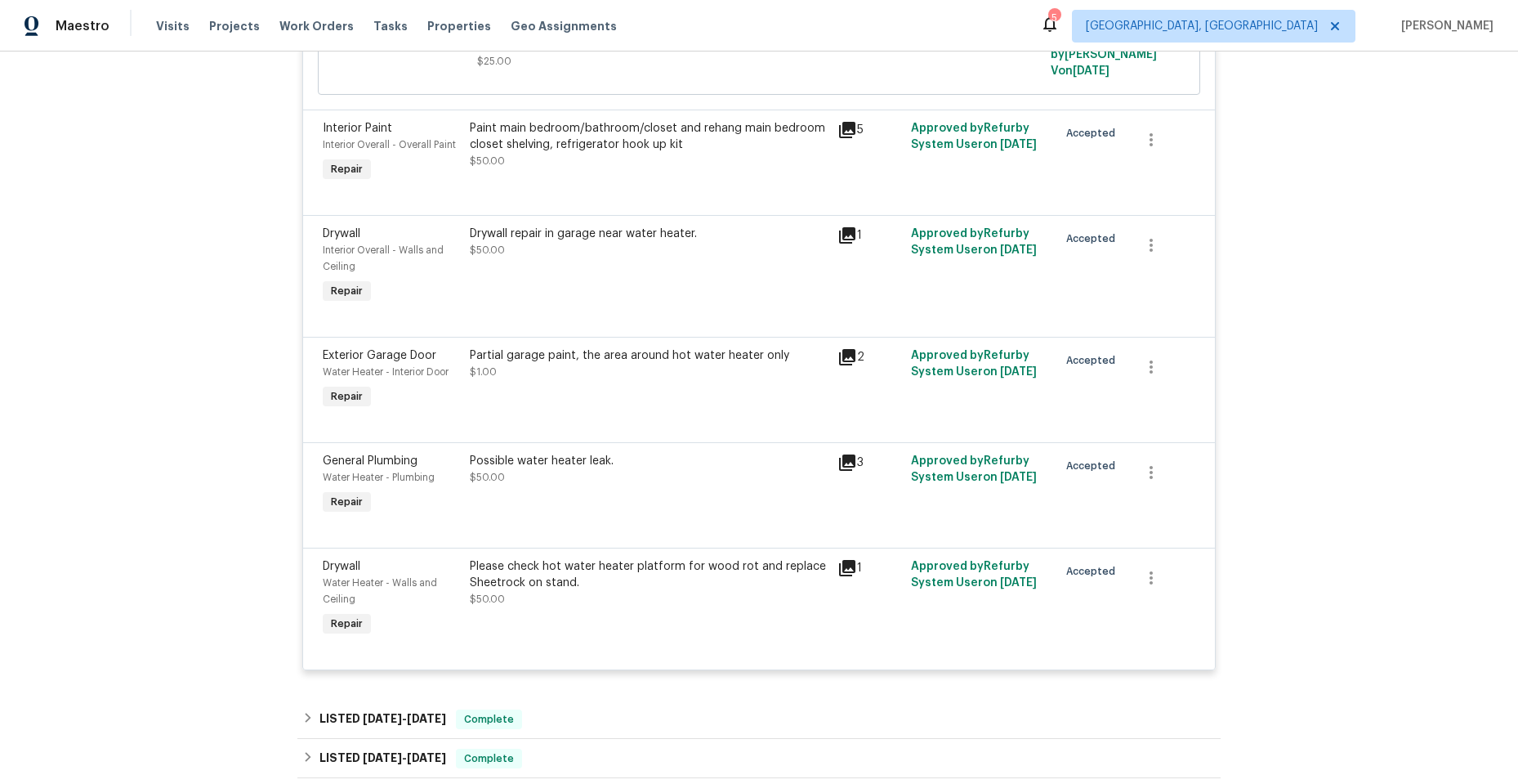
click at [839, 565] on icon at bounding box center [847, 568] width 17 height 17
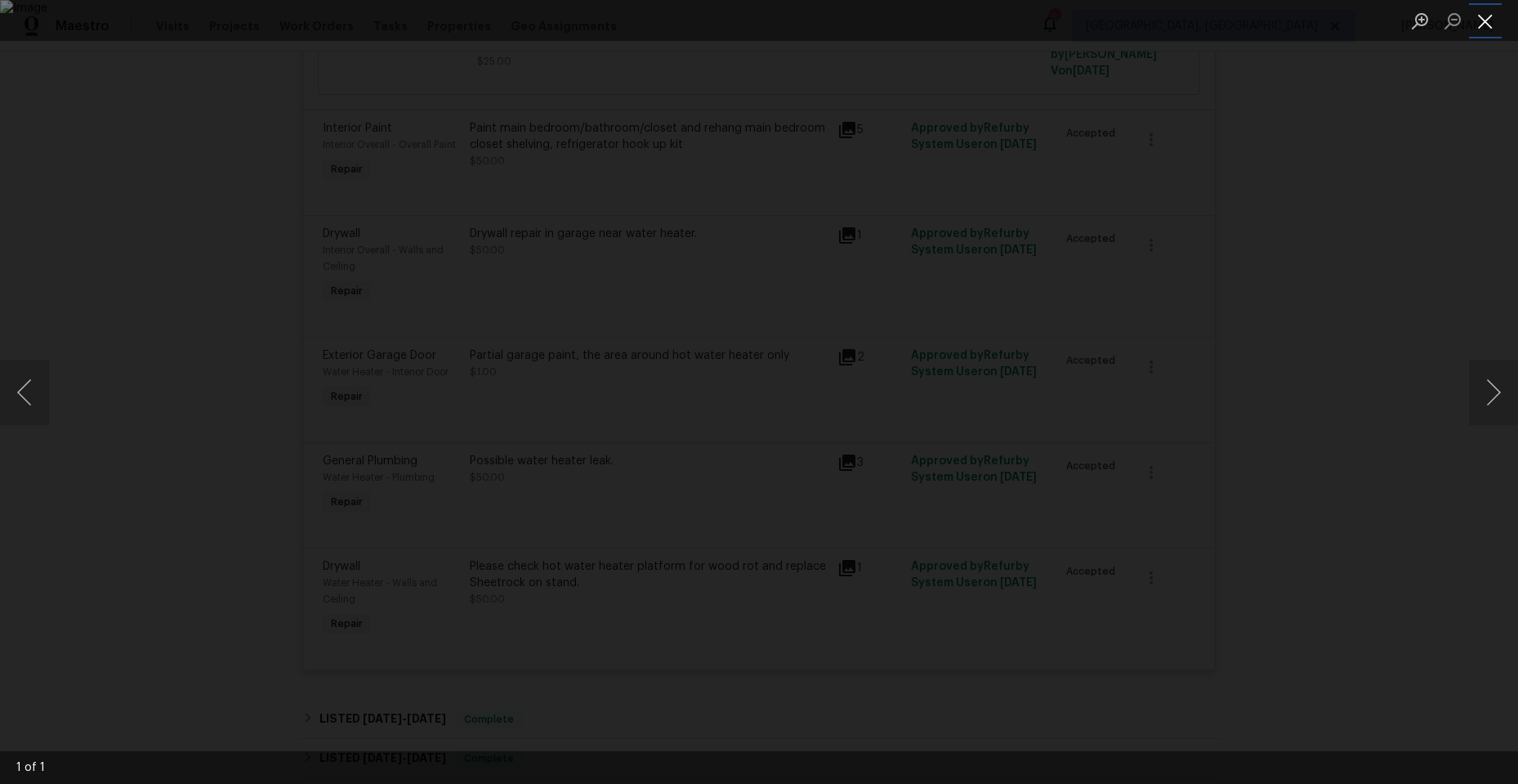
click at [1475, 23] on button "Close lightbox" at bounding box center [1485, 21] width 32 height 28
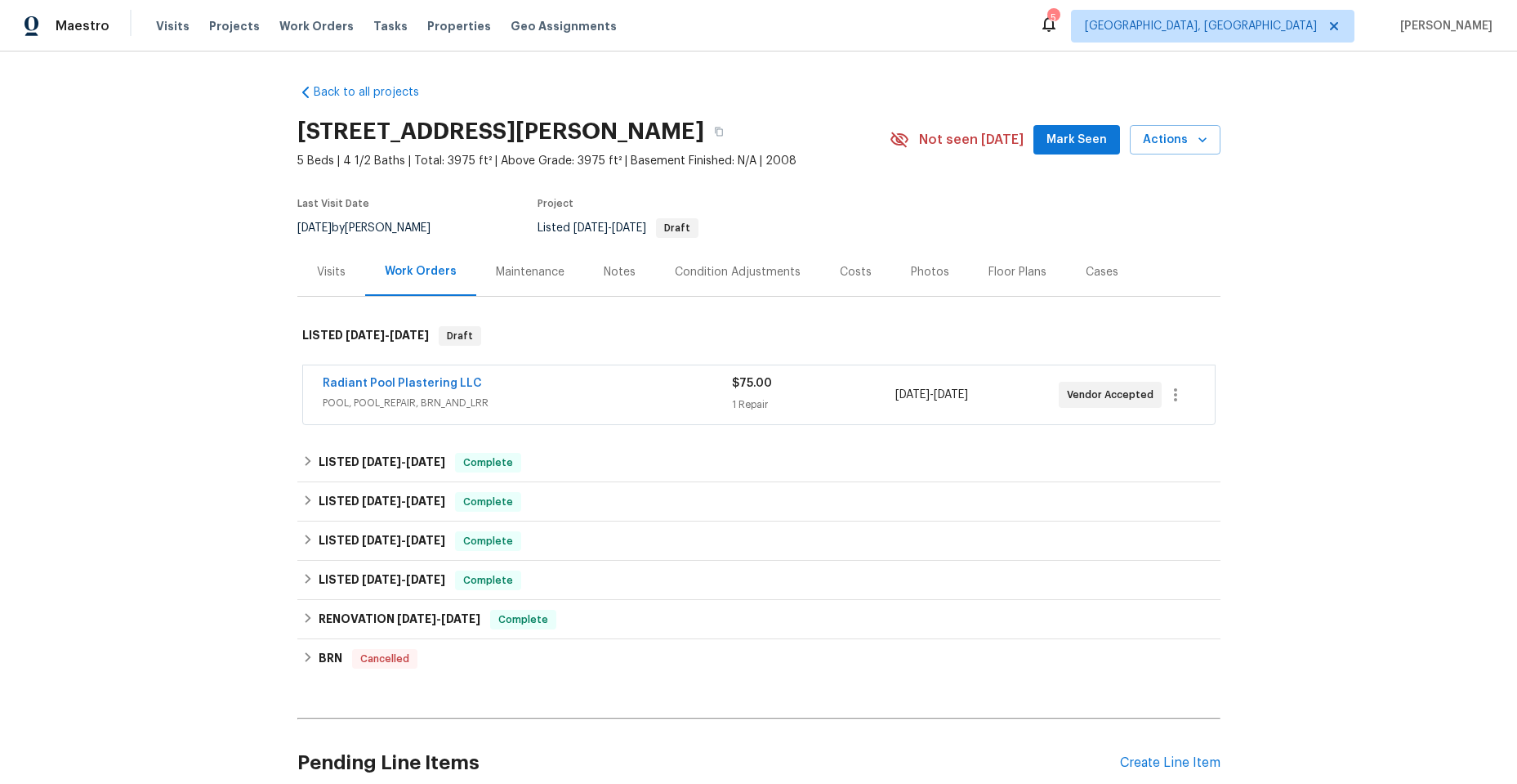
click at [647, 385] on div "Radiant Pool Plastering LLC" at bounding box center [527, 385] width 410 height 20
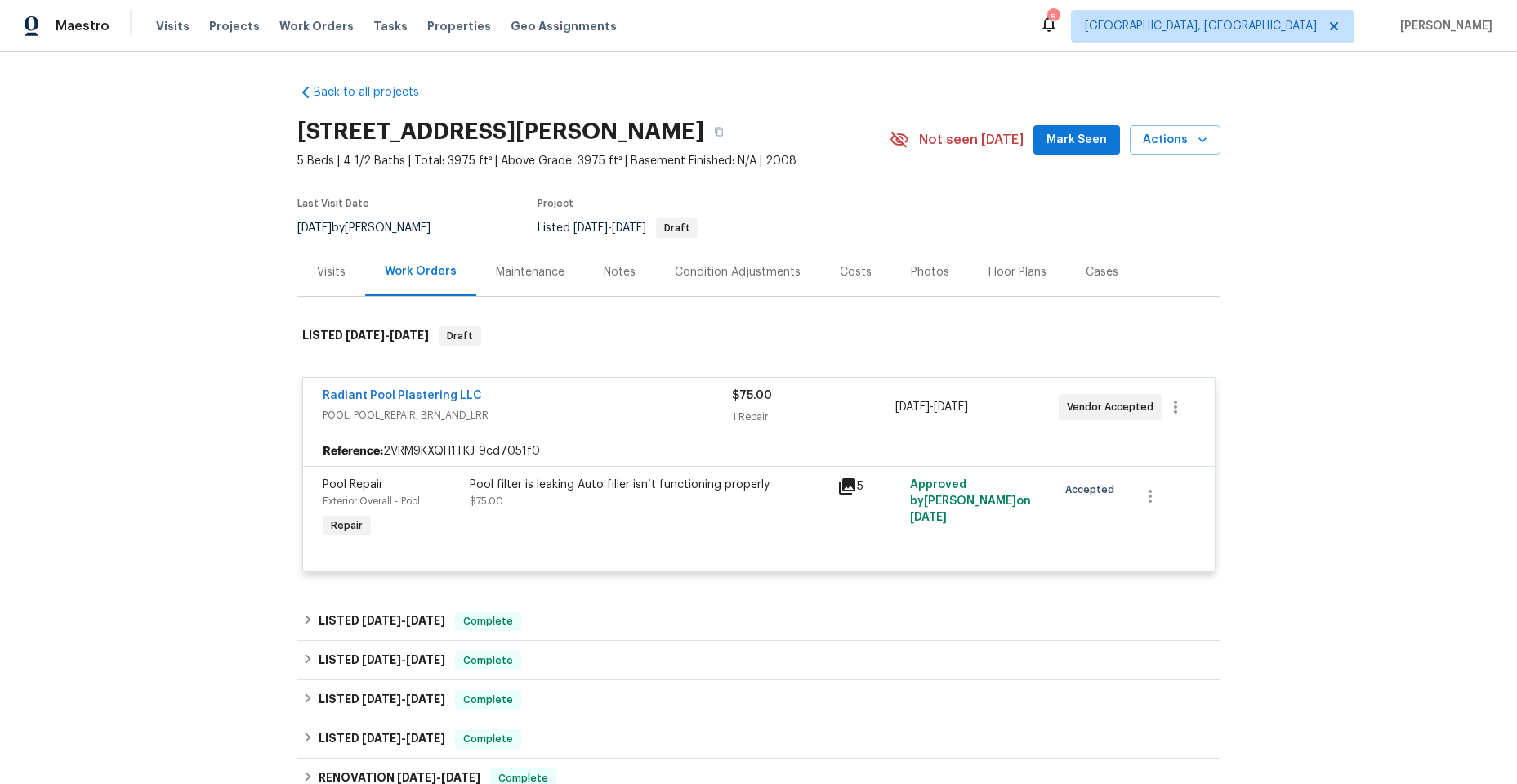
click at [845, 483] on icon at bounding box center [847, 485] width 17 height 17
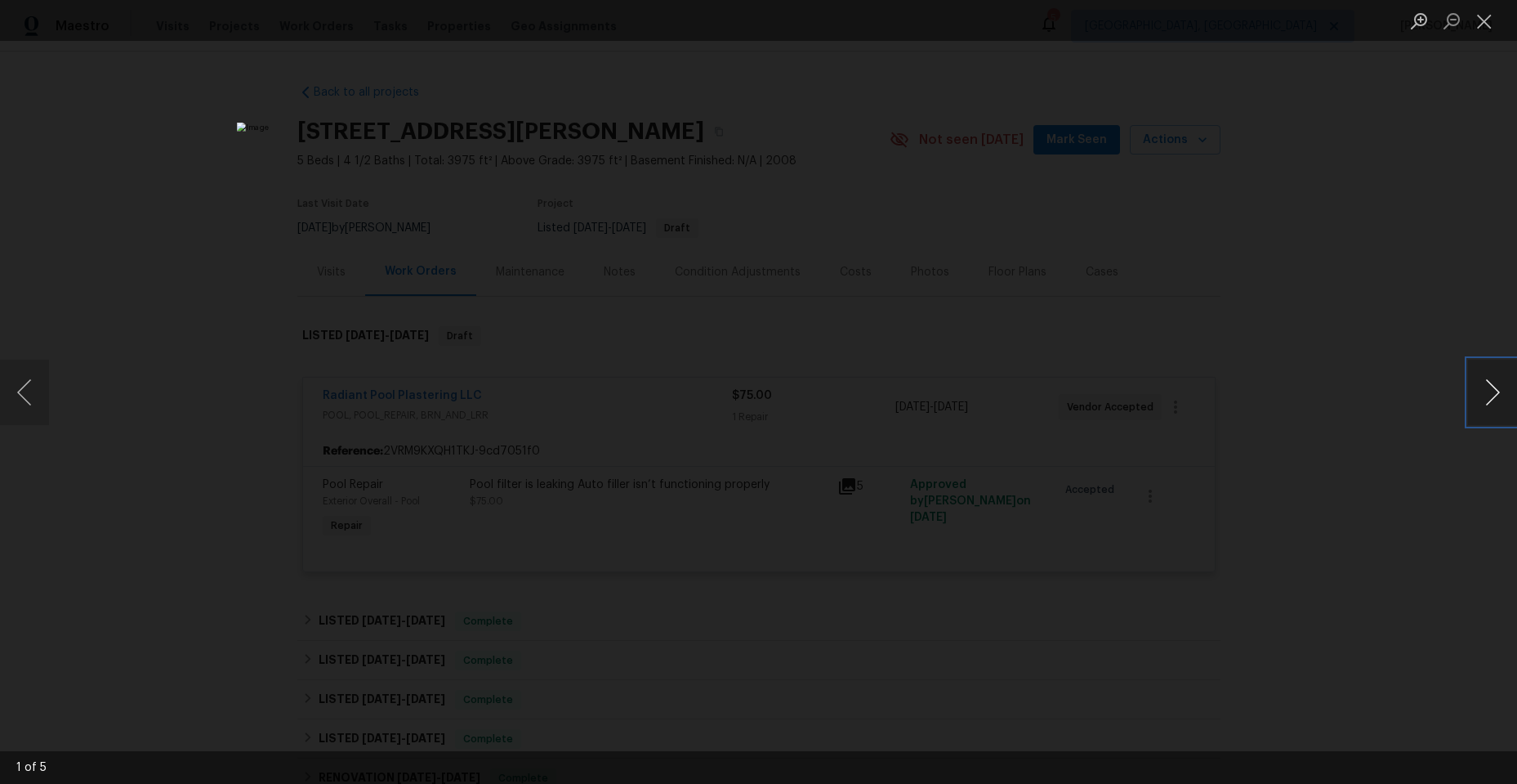
click at [1489, 391] on button "Next image" at bounding box center [1492, 392] width 49 height 66
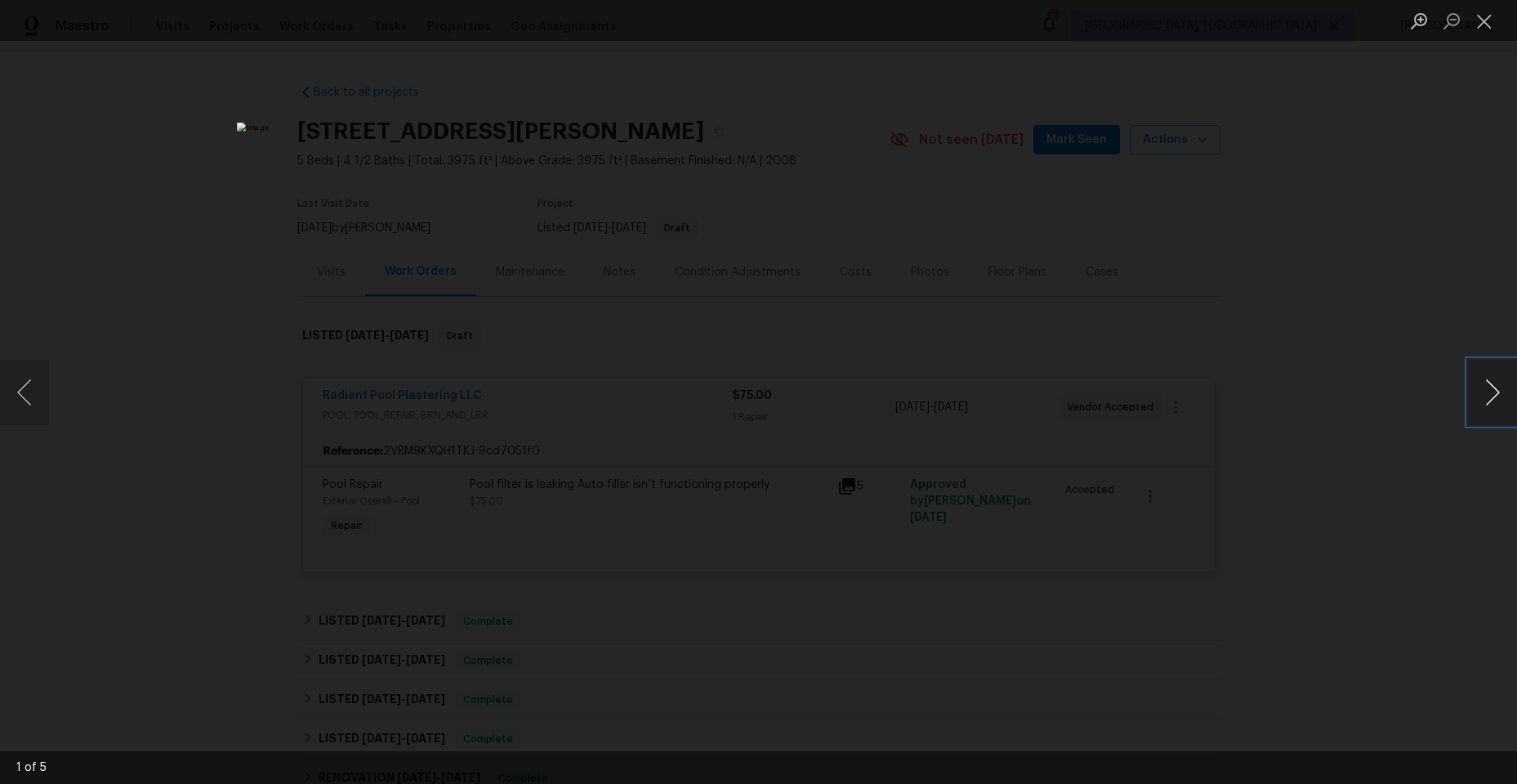
click at [1489, 391] on button "Next image" at bounding box center [1492, 392] width 49 height 66
click at [1490, 24] on button "Close lightbox" at bounding box center [1484, 21] width 32 height 28
